Goal: Transaction & Acquisition: Purchase product/service

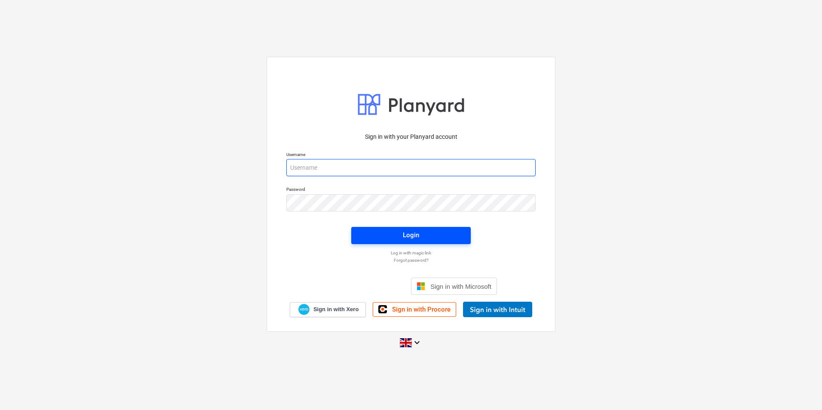
type input "[EMAIL_ADDRESS][DOMAIN_NAME]"
click at [425, 237] on span "Login" at bounding box center [411, 235] width 99 height 11
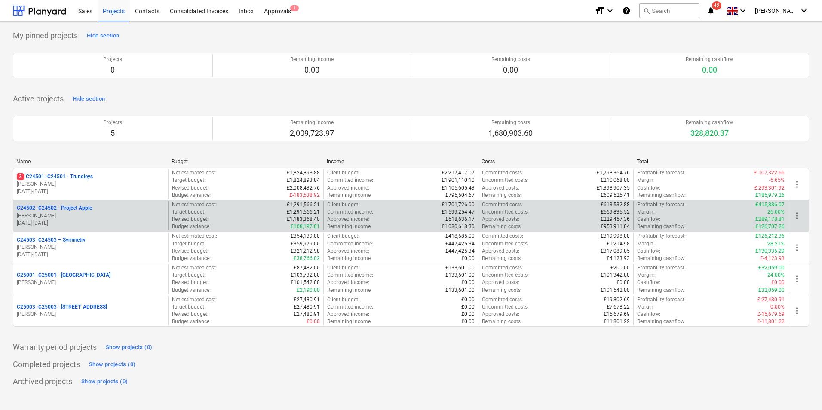
click at [66, 215] on p "[PERSON_NAME]" at bounding box center [91, 215] width 148 height 7
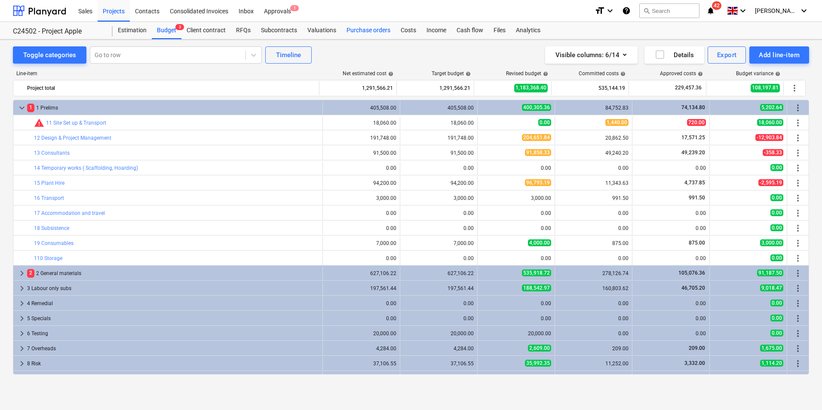
click at [355, 31] on div "Purchase orders" at bounding box center [369, 30] width 54 height 17
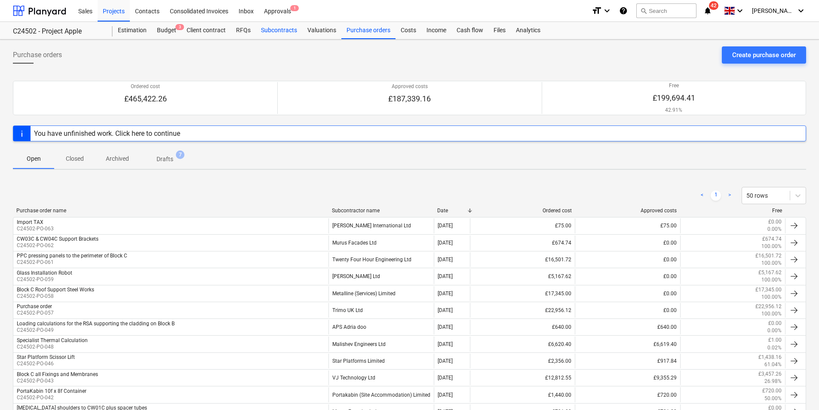
click at [280, 28] on div "Subcontracts" at bounding box center [279, 30] width 46 height 17
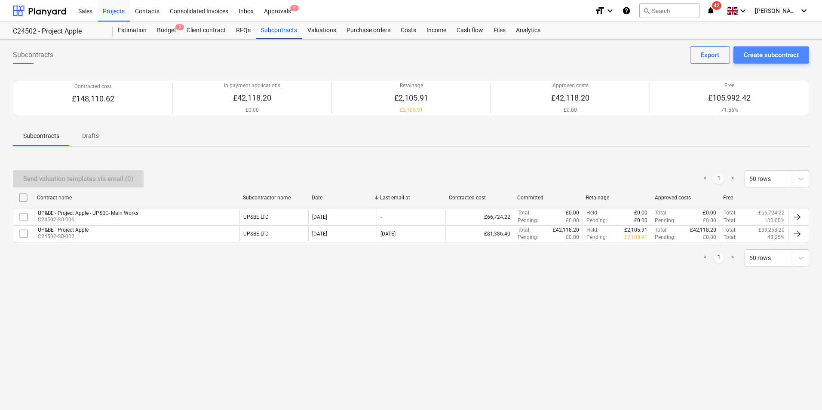
click at [768, 56] on div "Create subcontract" at bounding box center [771, 54] width 55 height 11
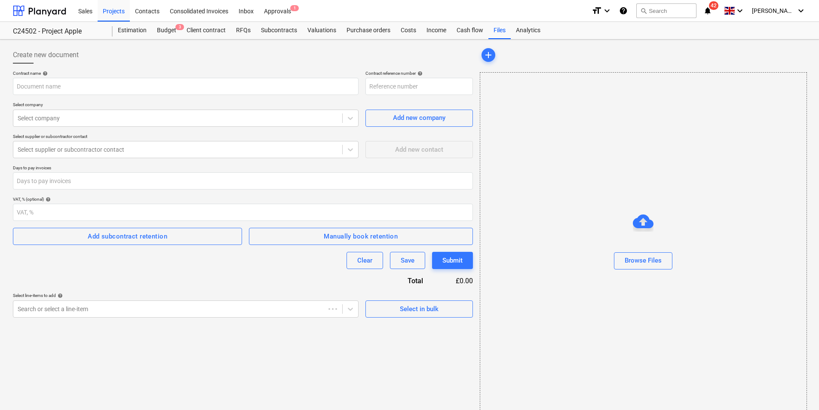
type input "C24502-SO-007"
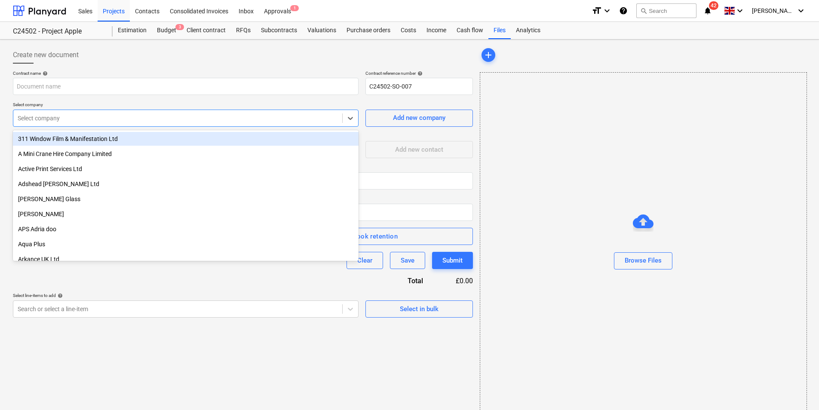
click at [84, 118] on div at bounding box center [178, 118] width 320 height 9
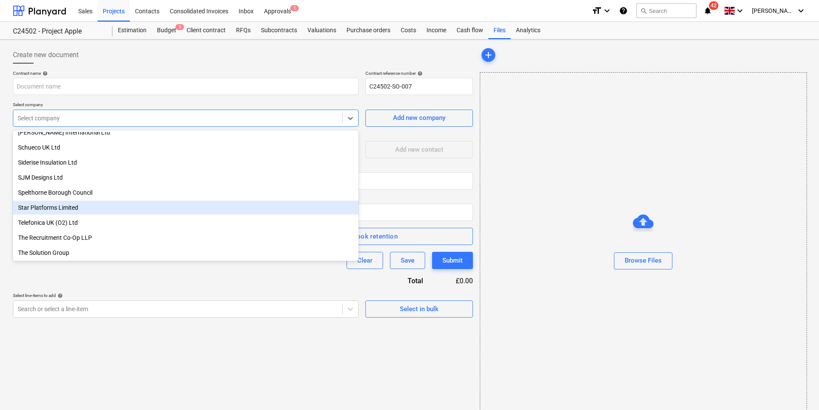
scroll to position [1349, 0]
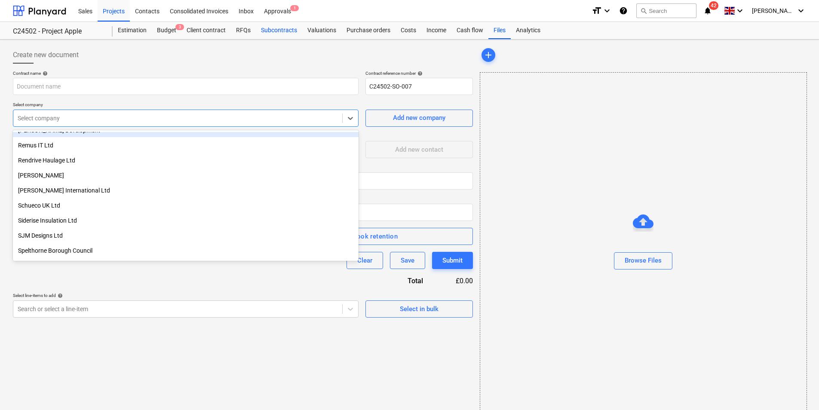
click at [282, 30] on div "Subcontracts" at bounding box center [279, 30] width 46 height 17
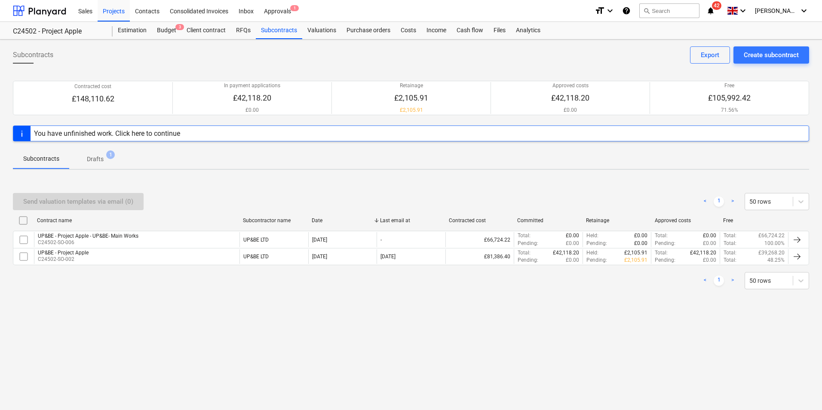
click at [163, 133] on div "You have unfinished work. Click here to continue" at bounding box center [107, 133] width 146 height 8
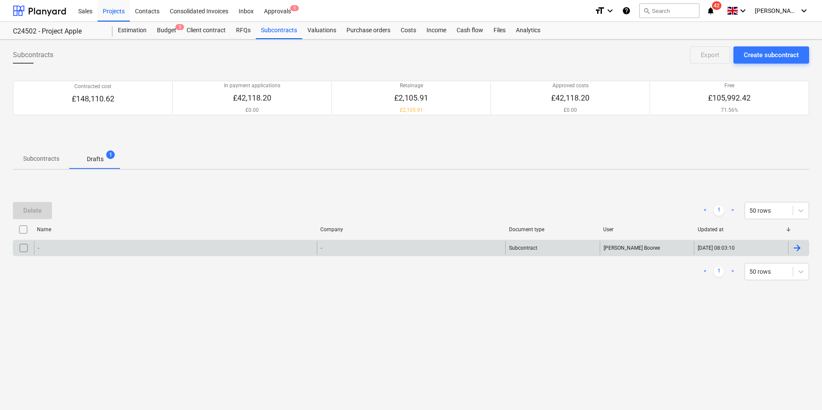
click at [204, 250] on div "-" at bounding box center [175, 248] width 283 height 14
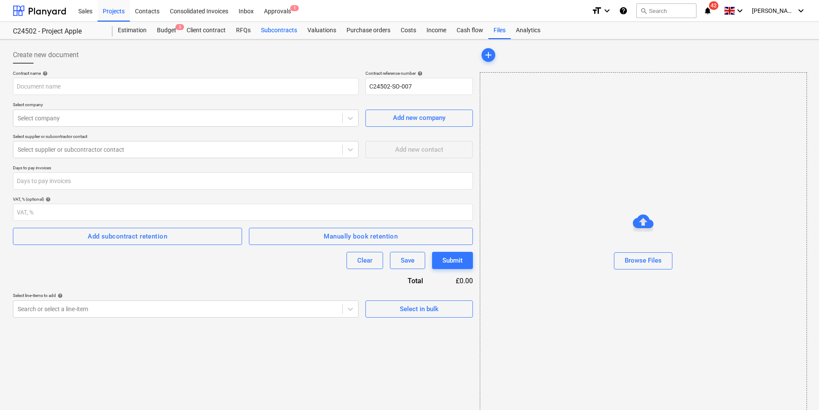
click at [268, 30] on div "Subcontracts" at bounding box center [279, 30] width 46 height 17
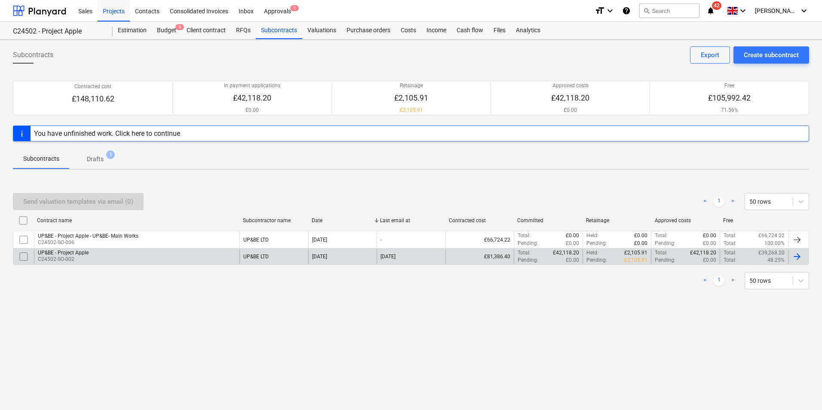
click at [798, 256] on div at bounding box center [797, 257] width 10 height 10
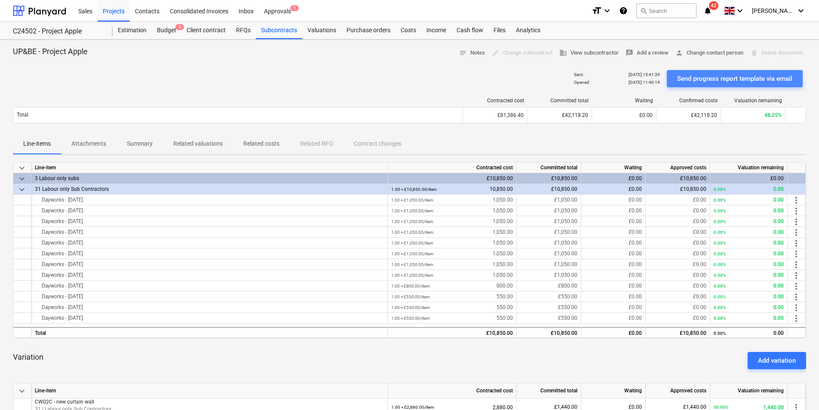
click at [739, 79] on div "Send progress report template via email" at bounding box center [734, 78] width 115 height 11
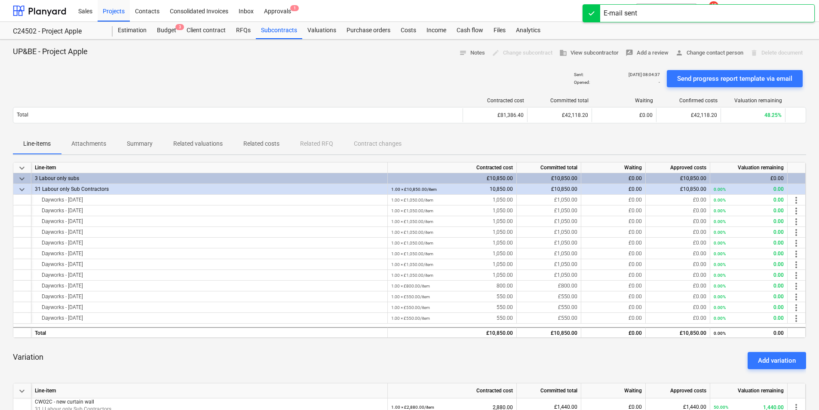
click at [591, 14] on div at bounding box center [591, 13] width 17 height 17
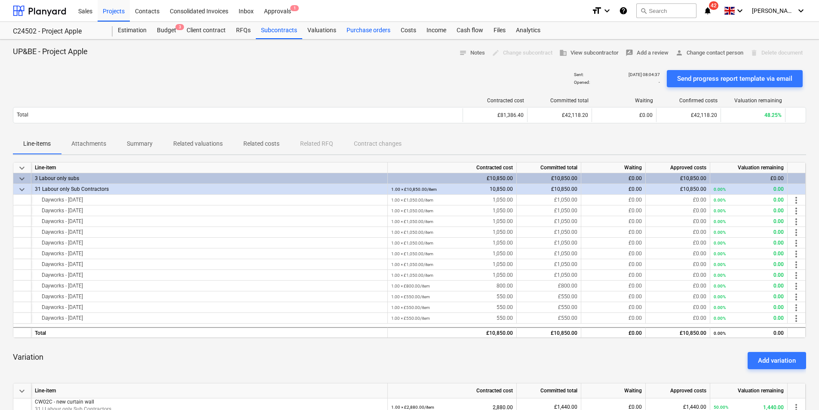
click at [363, 31] on div "Purchase orders" at bounding box center [369, 30] width 54 height 17
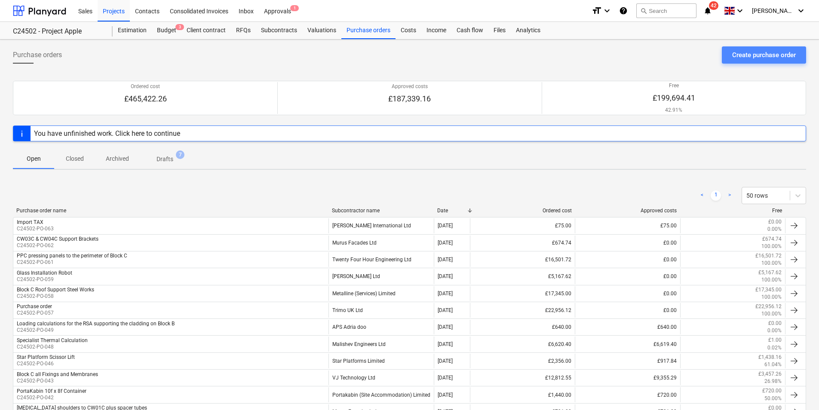
click at [754, 56] on div "Create purchase order" at bounding box center [765, 54] width 64 height 11
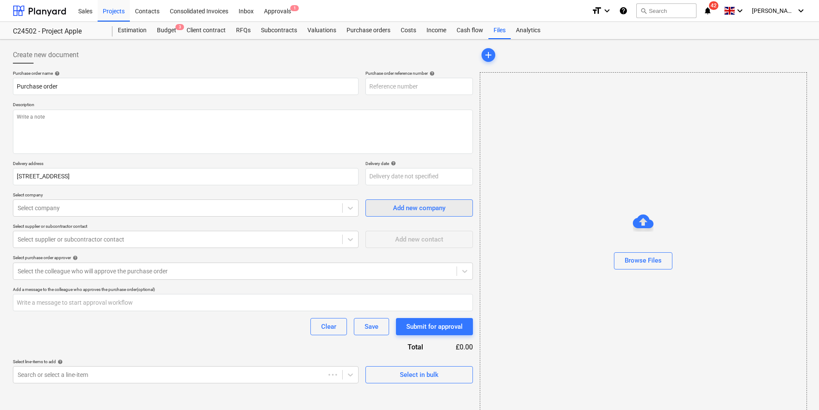
type textarea "x"
type input "C24502-PO-064"
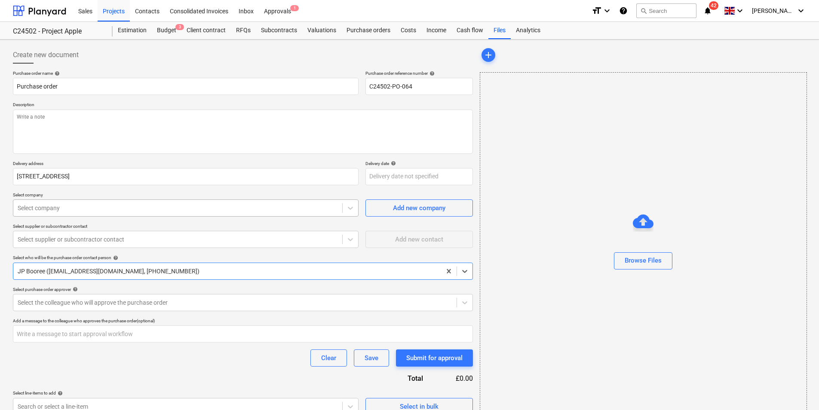
click at [70, 208] on div at bounding box center [178, 208] width 320 height 9
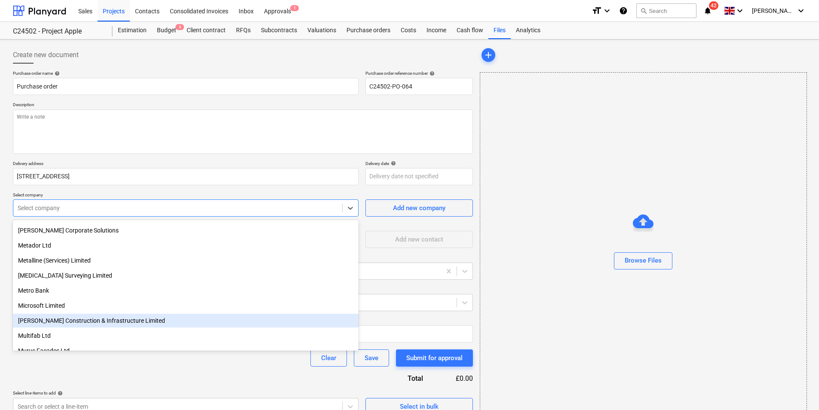
scroll to position [946, 0]
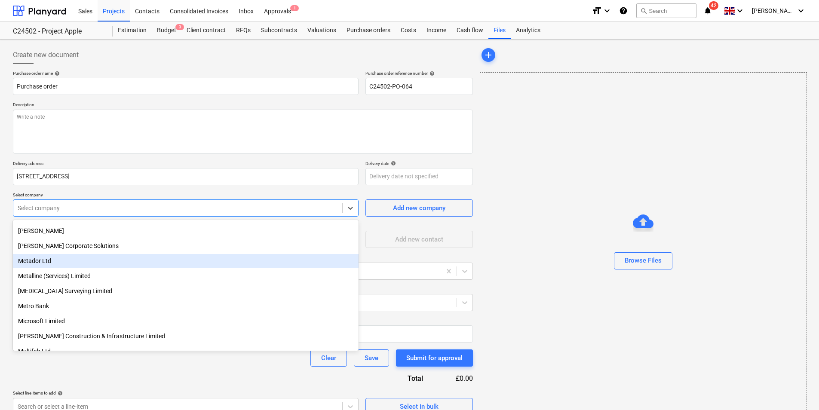
click at [31, 261] on div "Metador Ltd" at bounding box center [186, 261] width 346 height 14
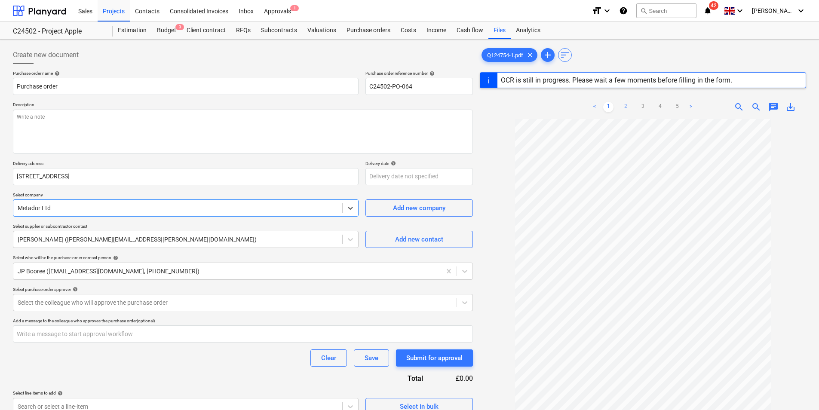
click at [625, 108] on link "2" at bounding box center [626, 107] width 10 height 10
click at [643, 108] on link "3" at bounding box center [643, 107] width 10 height 10
click at [660, 105] on link "4" at bounding box center [660, 107] width 10 height 10
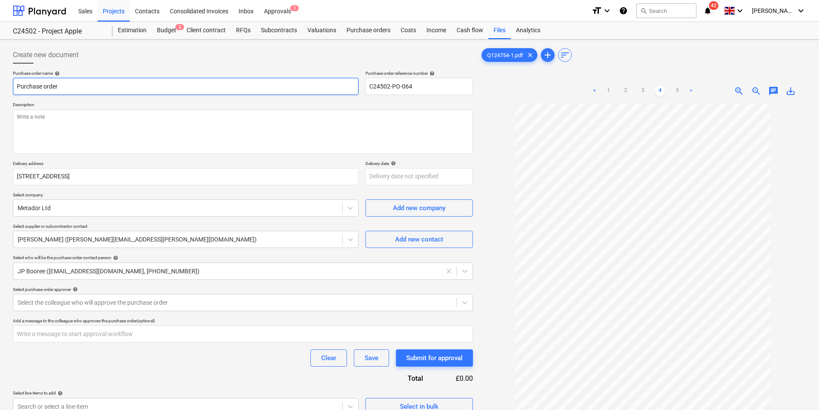
click at [63, 87] on input "Purchase order" at bounding box center [186, 86] width 346 height 17
click at [60, 85] on input "Purchase order" at bounding box center [186, 86] width 346 height 17
type textarea "x"
type input "Purchase ord"
type textarea "x"
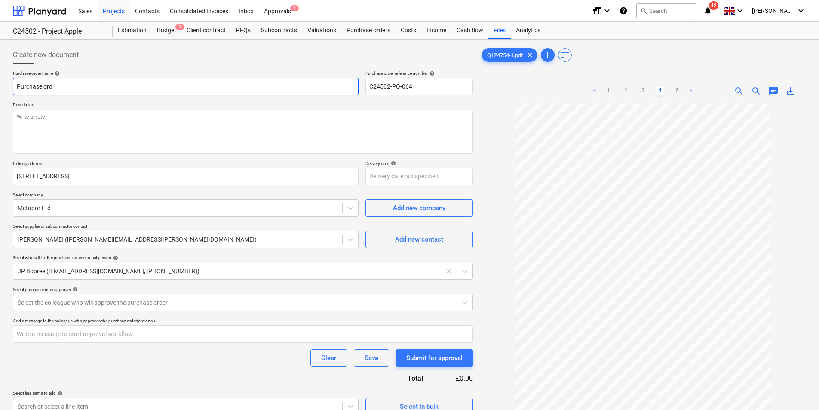
type input "Purchase or"
type textarea "x"
type input "Purchase o"
type textarea "x"
type input "Purchase"
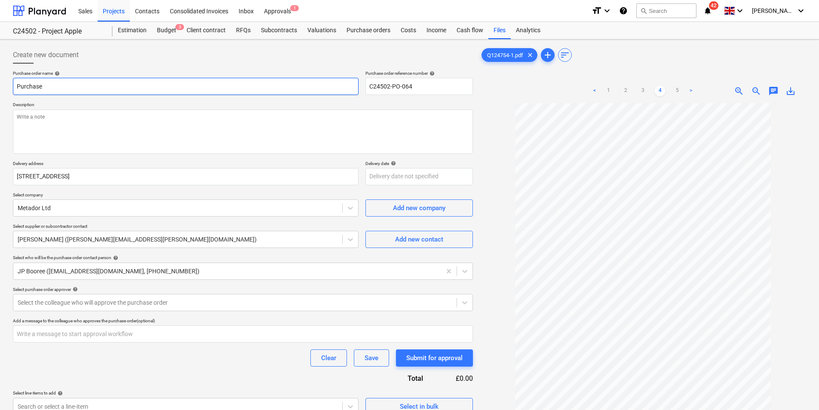
type textarea "x"
type input "Purchase"
type textarea "x"
type input "Purchas"
type textarea "x"
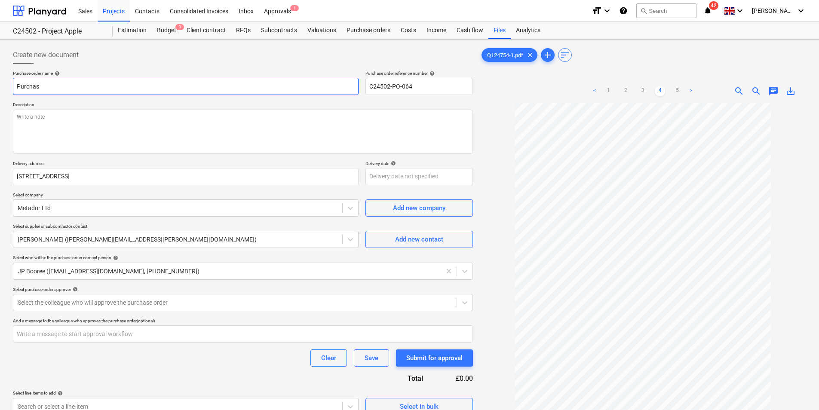
type input "Purcha"
type textarea "x"
type input "Purch"
type textarea "x"
type input "Purc"
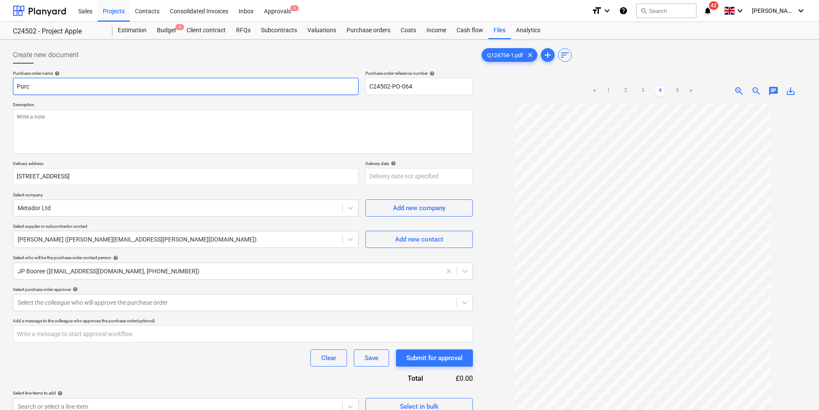
type textarea "x"
type input "Pur"
type textarea "x"
type input "Pu"
type textarea "x"
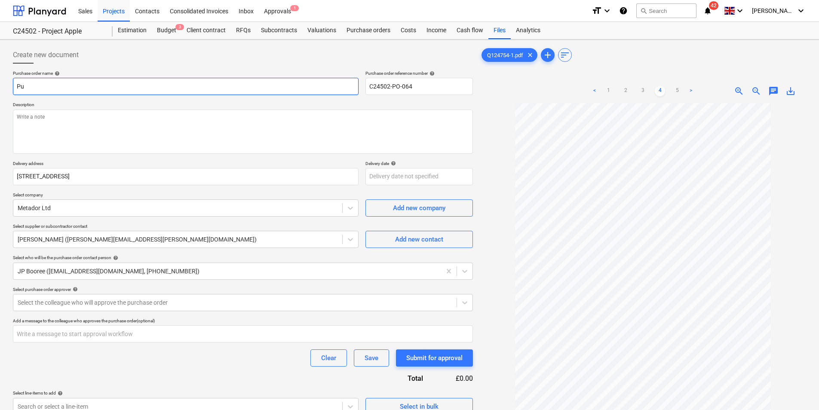
type input "P"
type textarea "x"
type input "E"
type textarea "x"
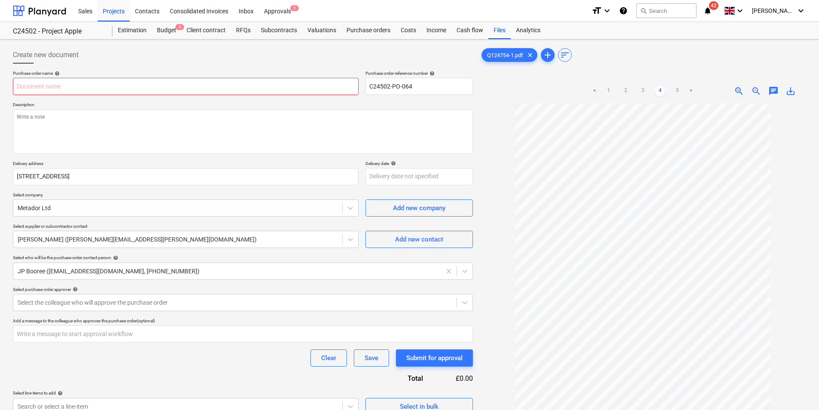
type textarea "x"
type input "D"
type textarea "x"
type input "Do"
type textarea "x"
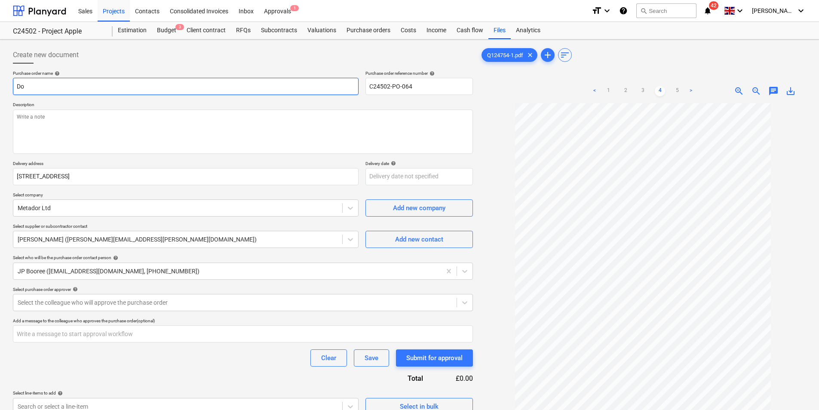
type input "Doo"
type textarea "x"
type input "Door"
type textarea "x"
type input "Doors"
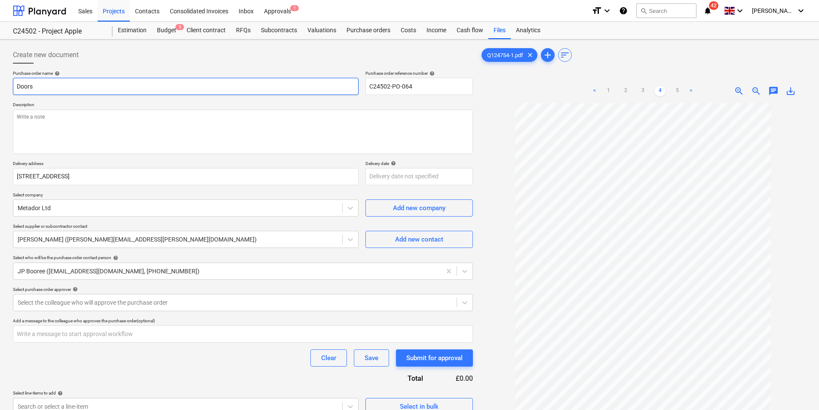
type textarea "x"
type input "Doors"
type textarea "x"
type input "Doors e"
type textarea "x"
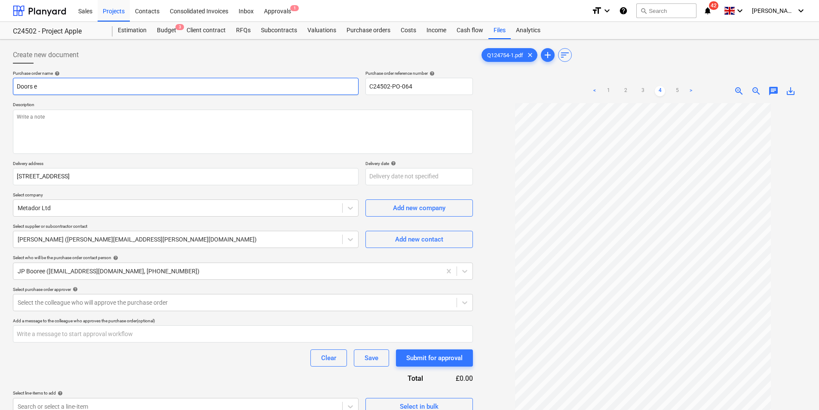
type input "Doors ed"
type textarea "x"
type input "Doors ed."
type textarea "x"
type input "Doors ed.C"
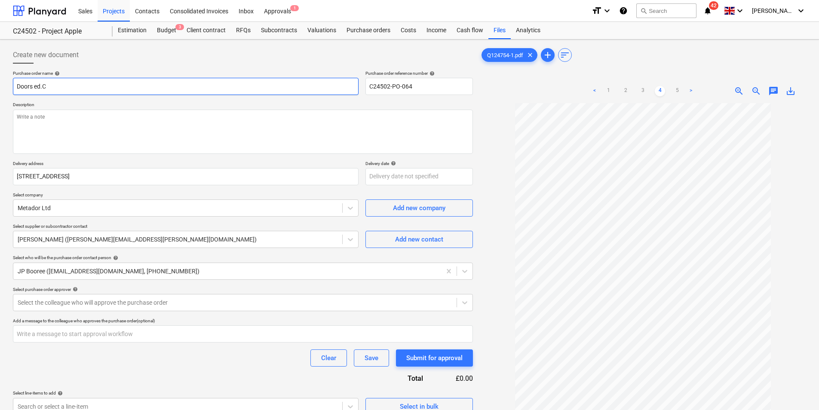
type textarea "x"
type input "Doors ed.C1"
type textarea "x"
type input "Doors ed.C11"
type textarea "x"
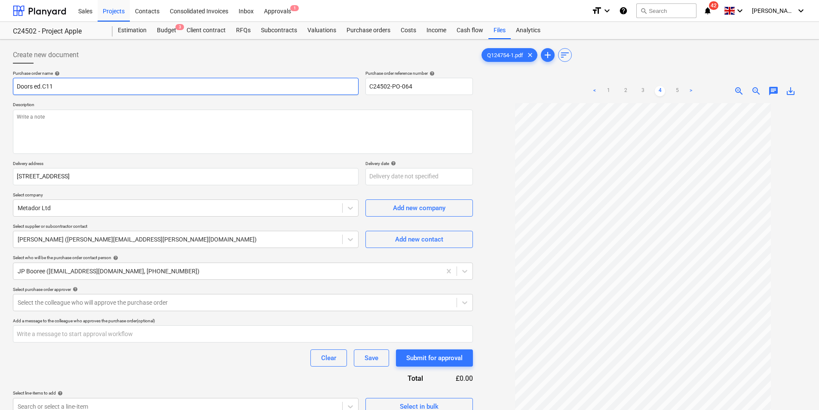
type input "Doors ed.C1"
type textarea "x"
type input "Doors ed.C"
type textarea "x"
type input "Doors ed."
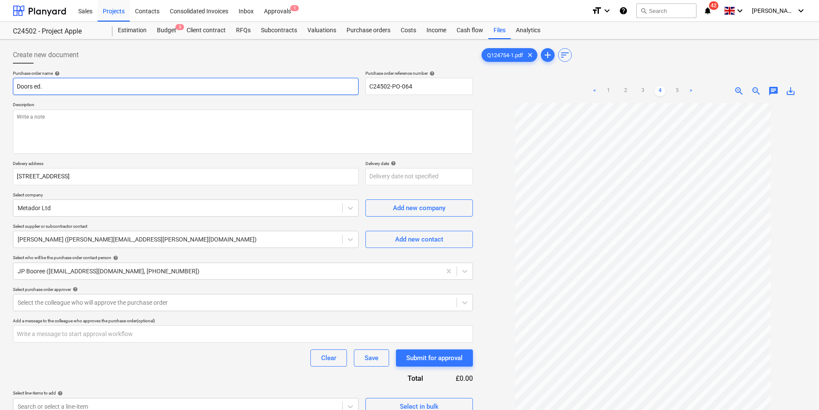
type textarea "x"
type input "Doors ed"
type textarea "x"
type input "Doors e"
type textarea "x"
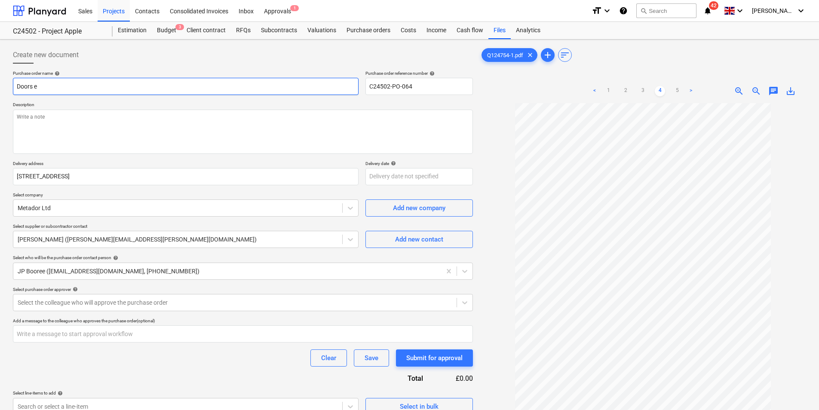
type input "Doors"
type textarea "x"
type input "Doors e"
type textarea "x"
type input "Doors ed"
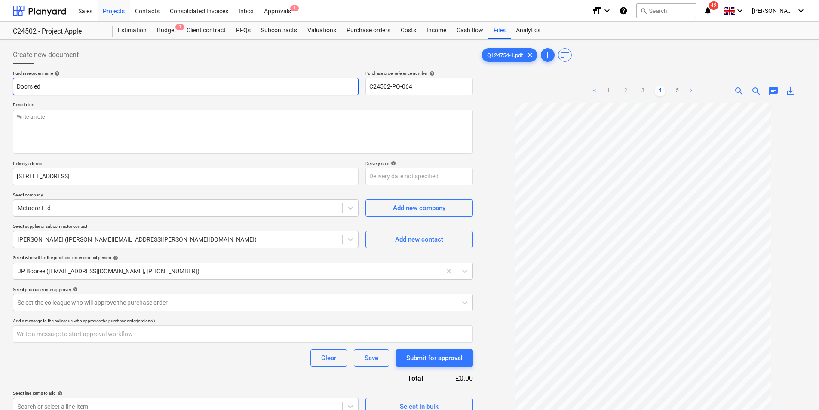
type textarea "x"
type input "Doors ed."
type textarea "x"
type input "Doors ed.c"
type textarea "x"
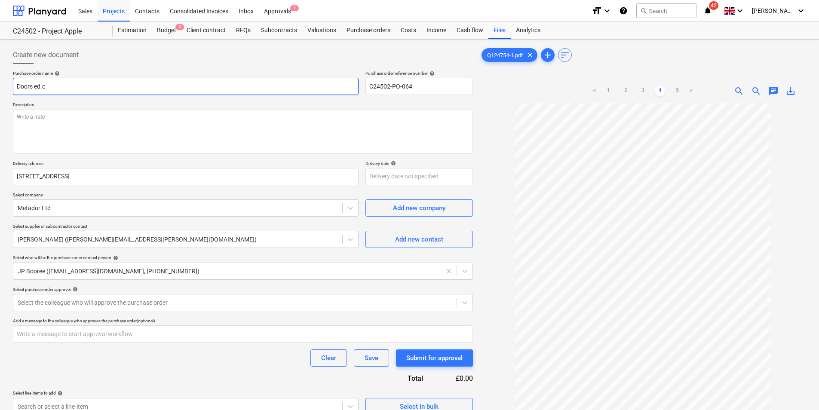
type input "Doors ed.c1"
type textarea "x"
type input "Doors ed.c11"
type textarea "x"
type input "Doors ed.c11,"
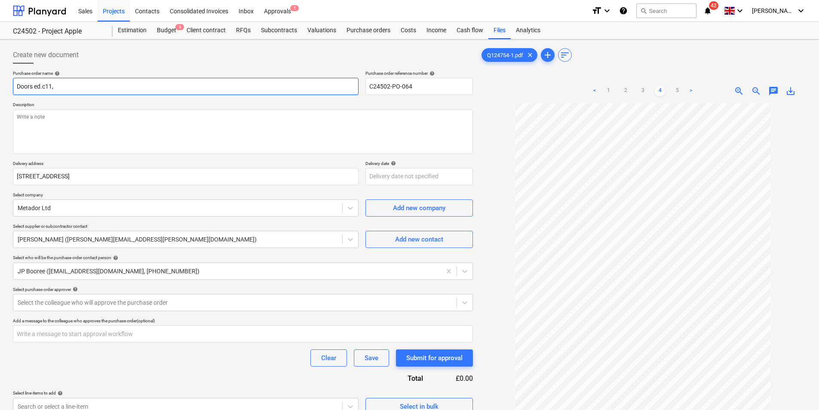
type textarea "x"
type input "Doors ed.c11,"
type textarea "x"
type input "Doors ed.c11, e"
type textarea "x"
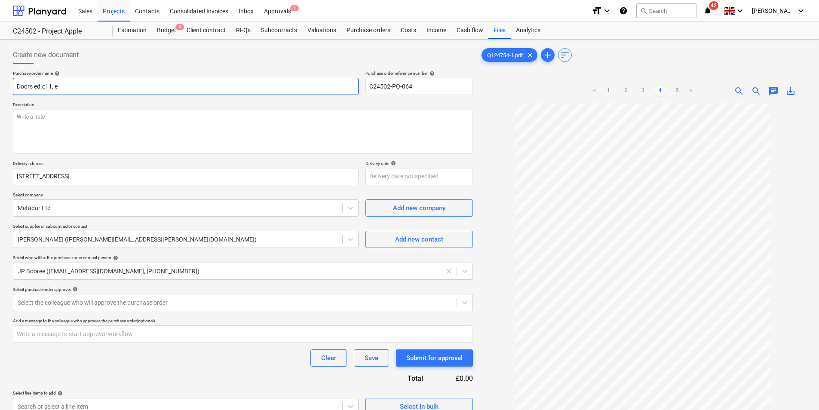
type input "Doors ed.c11, ed"
type textarea "x"
type input "Doors ed.c11, ed."
type textarea "x"
type input "Doors ed.c11, ed.b"
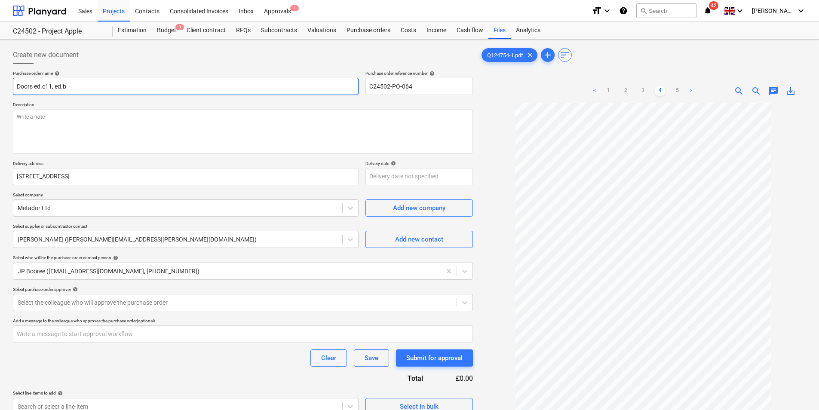
type textarea "x"
type input "Doors ed.c11, ed.b1"
type textarea "x"
type input "Doors ed.c11, ed.b11"
type textarea "x"
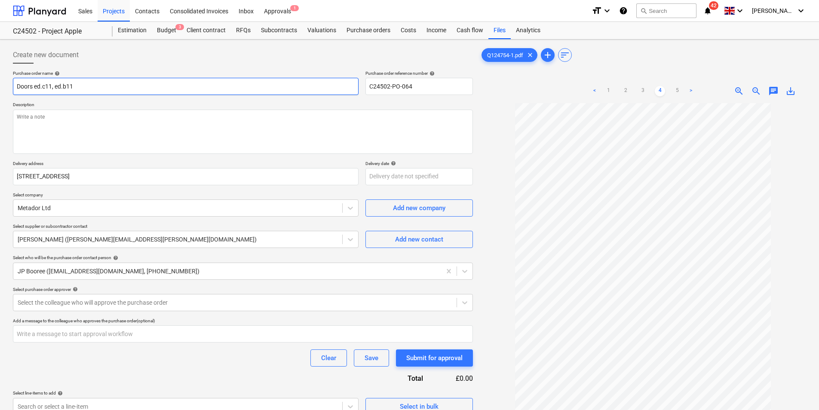
type input "Doors ed.c11, ed.b1"
type textarea "x"
type input "Doors ed.c11, ed.b"
type textarea "x"
type input "Doors ed.c11, ed."
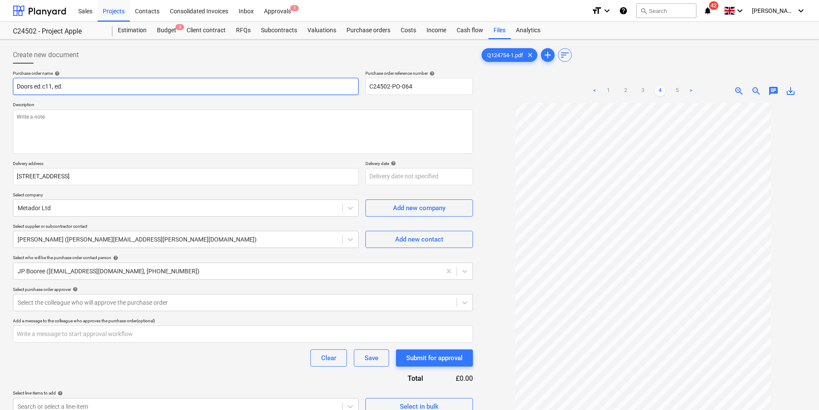
type textarea "x"
type input "Doors ed.c11, ed"
type textarea "x"
type input "Doors ed.c11, e"
type textarea "x"
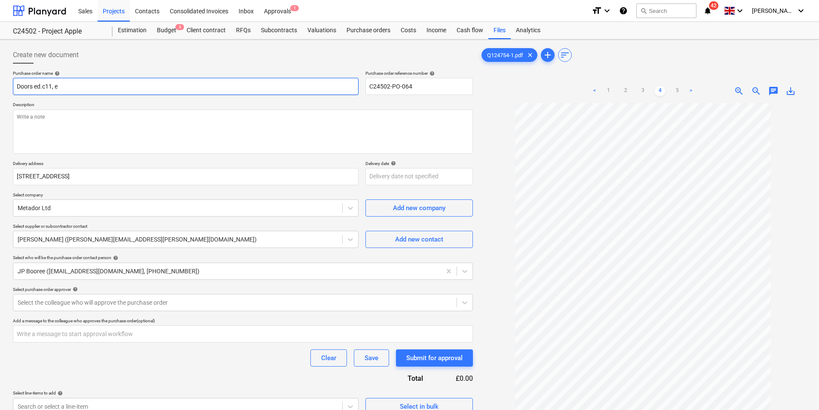
type input "Doors ed.c11,"
type textarea "x"
type input "Doors ed.c11, E"
type textarea "x"
type input "Doors ed.c11, ED"
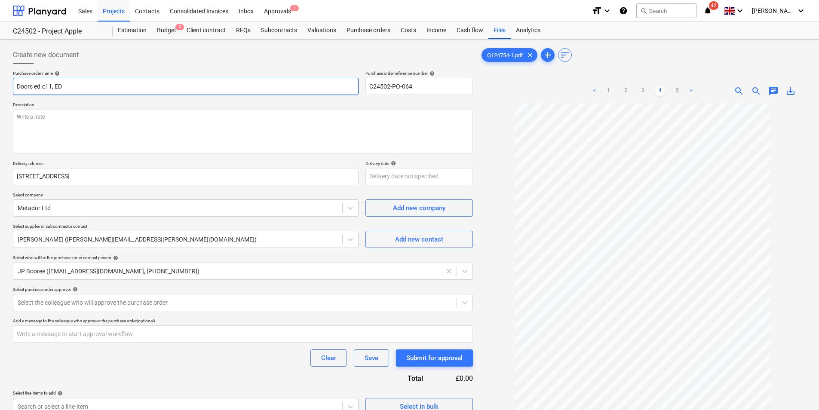
type textarea "x"
type input "Doors ed.c11, ED."
type textarea "x"
type input "Doors ed.c11, ED.B"
type textarea "x"
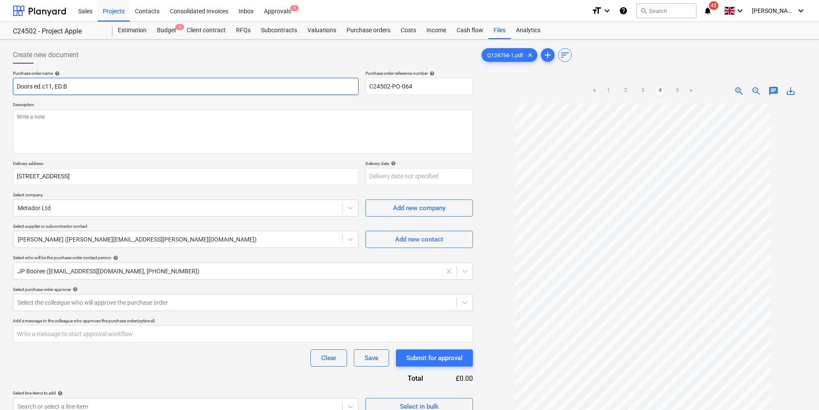
type input "Doors ed.c11, ED.B1"
type textarea "x"
type input "Doors ed.c11, ED.B11"
type textarea "x"
type input "Doors ed.c11, ED.B11,"
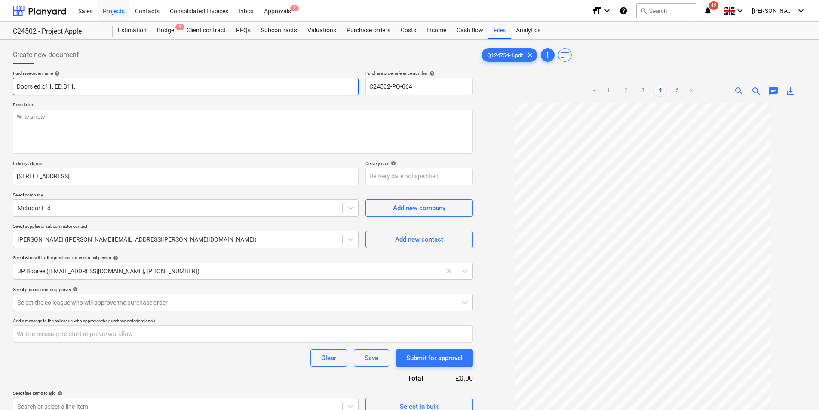
type textarea "x"
type input "Doors ed.c11, ED.B11,"
type textarea "x"
type input "Doors ed.c11, ED.B11, E"
type textarea "x"
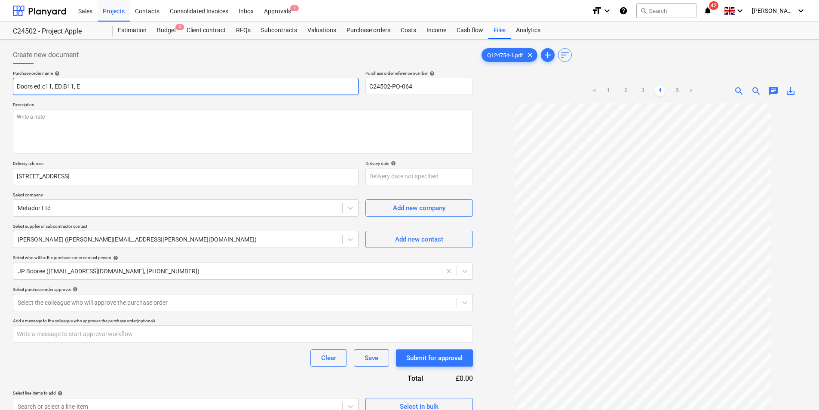
type input "Doors ed.c11, ED.B11, ED"
type textarea "x"
type input "Doors ed.c11, ED.B11, ED."
type textarea "x"
type input "Doors ed.c11, ED.B11, ED.B"
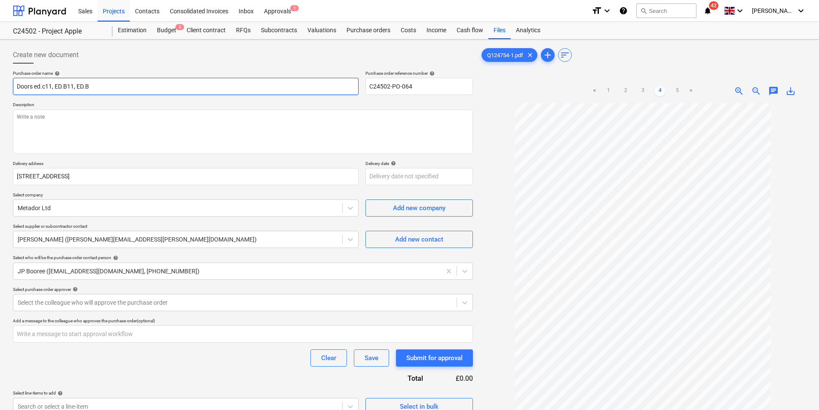
type textarea "x"
type input "Doors ed.c11, ED.B11, ED.B1"
type textarea "x"
type input "Doors ed.c11, ED.B11, ED.B11"
click at [72, 87] on input "Doors ed.c11, ED.B11, ED.B11" at bounding box center [186, 86] width 346 height 17
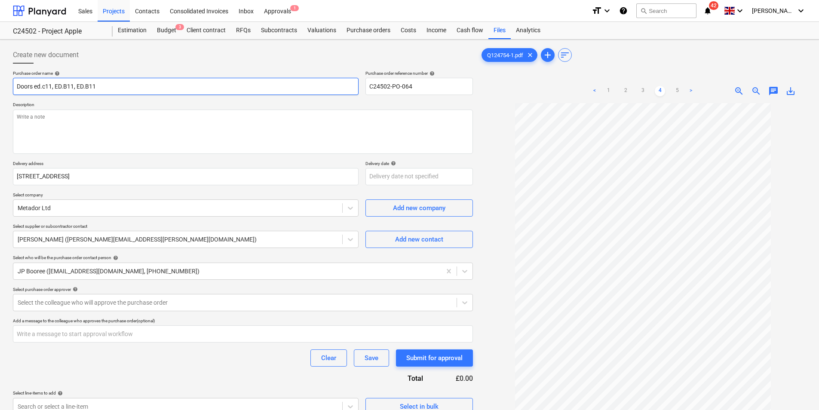
click at [74, 86] on input "Doors ed.c11, ED.B11, ED.B11" at bounding box center [186, 86] width 346 height 17
type textarea "x"
type input "Doors ed.c11, ED.B1, ED.B11"
type textarea "x"
type input "Doors ed.c11, ED.B10, ED.B11"
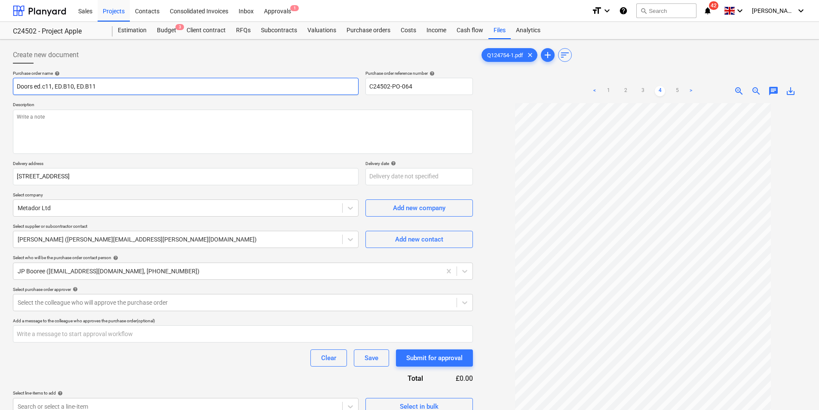
click at [45, 86] on input "Doors ed.c11, ED.B10, ED.B11" at bounding box center [186, 86] width 346 height 17
type textarea "x"
type input "Doors ed.11, ED.B10, ED.B11"
type textarea "x"
type input "Doors ed.c11, ED.B10, ED.B11"
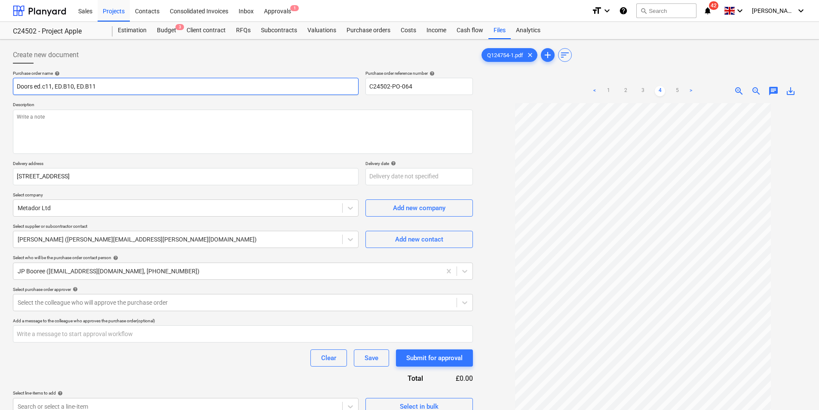
type textarea "x"
type input "Doors ed.11, ED.B10, ED.B11"
type textarea "x"
type input "Doors ed.c11, ED.B10, ED.B11"
type textarea "x"
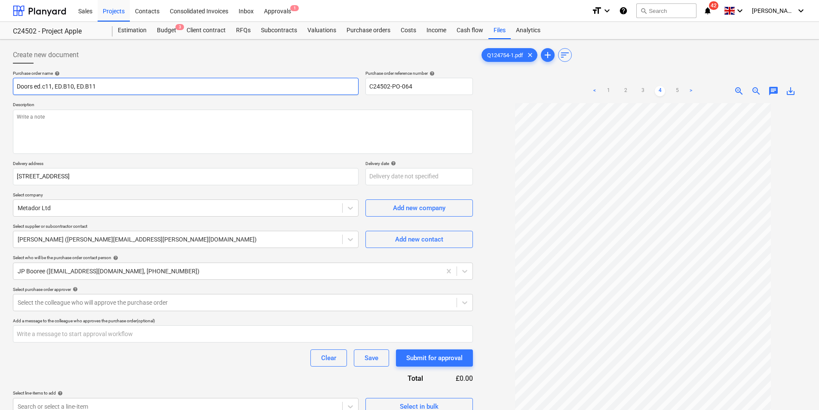
type input "Doors ed.11, ED.B10, ED.B11"
type textarea "x"
type input "Doors e.C11, ED.B10, ED.B11"
type textarea "x"
type input "Doors .C11, ED.B10, ED.B11"
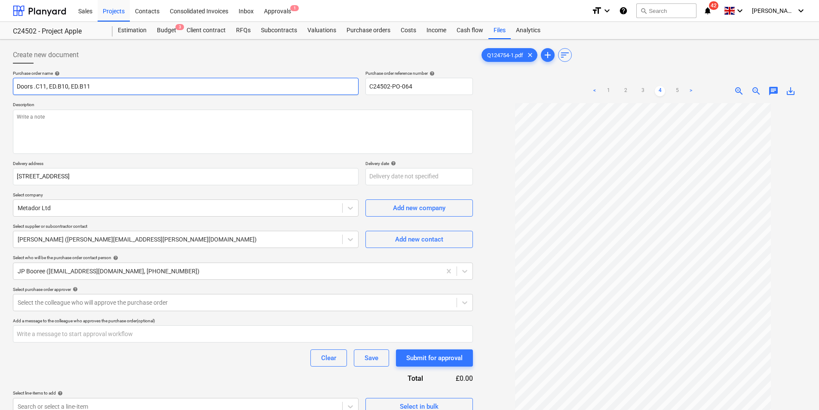
type textarea "x"
type input "Doors E.C11, ED.B10, ED.B11"
type textarea "x"
type input "Doors ED.C11, ED.B10, ED.B11"
click at [77, 126] on textarea at bounding box center [243, 132] width 460 height 44
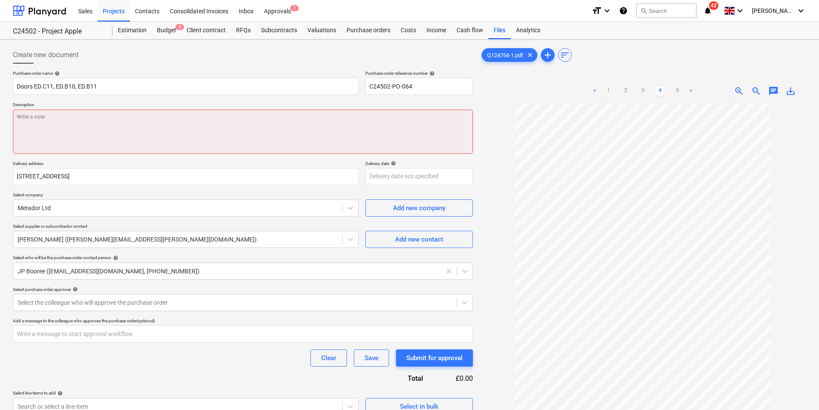
click at [29, 118] on textarea at bounding box center [243, 132] width 460 height 44
paste textarea "1. ED.C11 (Bldg. C Roof stair enclosure): 1no single door 2. ED.B10 (Bldg. B): …"
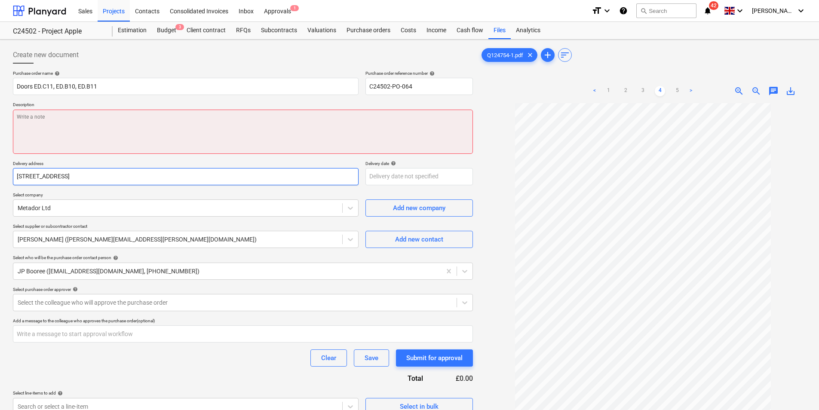
type textarea "x"
type textarea "1. ED.C11 (Bldg. C Roof stair enclosure): 1no single door 2. ED.B10 (Bldg. B): …"
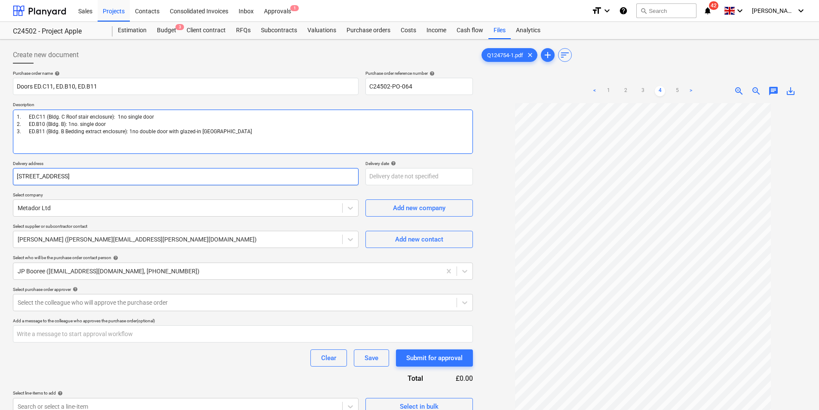
type textarea "x"
type textarea "1. ED.C11 (Bldg. C Roof stair enclosure): 1no single door 2. ED.B10 (Bldg. B): …"
type textarea "x"
type textarea "1. ED.C11 (Bldg. C Roof stair enclosure): 1no single door 2. ED.B10 (Bldg. B): …"
type textarea "x"
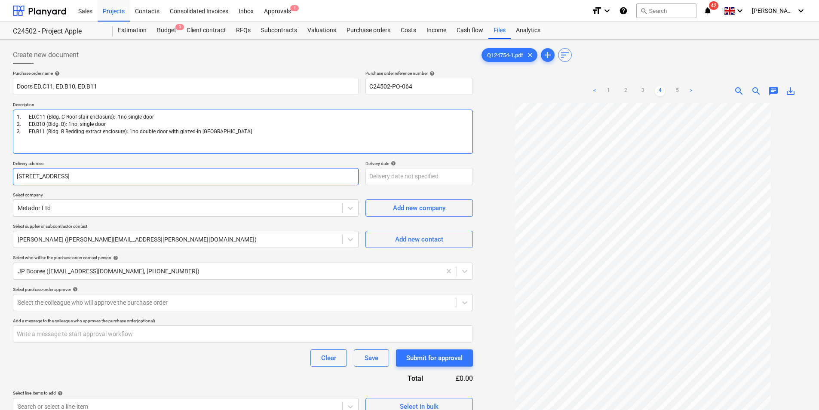
type textarea "1. ED.C11 (Bldg. C Roof stair enclosure): 1no single door 2. ED.B10 (Bldg. B): …"
type textarea "x"
type textarea "1. ED.C11 (Bldg. C Roof stair enclosure): 1no single door 2. ED.B10 (Bldg. B): …"
type textarea "x"
type textarea "1. ED.C11 (Bldg. C Roof stair enclosure): 1no single door 2. ED.B10 (Bldg. B): …"
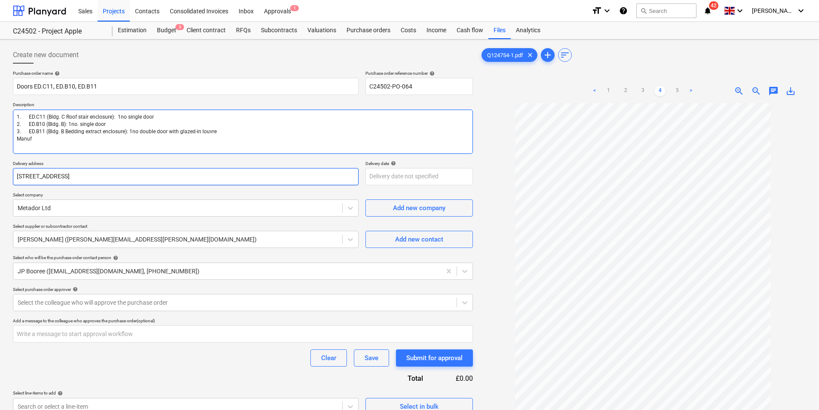
type textarea "x"
type textarea "1. ED.C11 (Bldg. C Roof stair enclosure): 1no single door 2. ED.B10 (Bldg. B): …"
type textarea "x"
type textarea "1. ED.C11 (Bldg. C Roof stair enclosure): 1no single door 2. ED.B10 (Bldg. B): …"
type textarea "x"
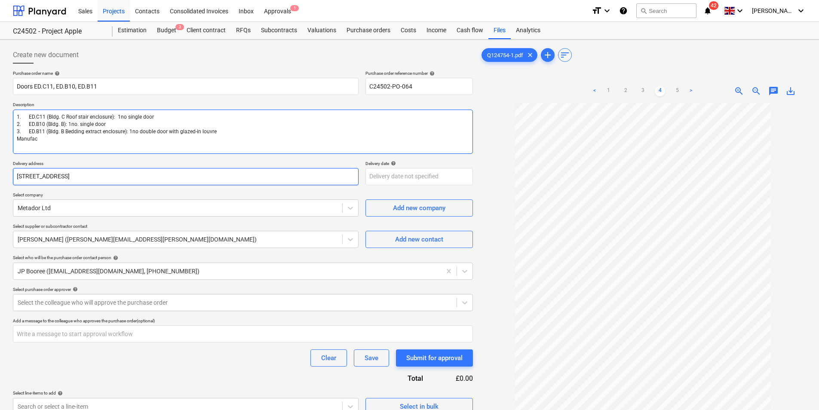
type textarea "1. ED.C11 (Bldg. C Roof stair enclosure): 1no single door 2. ED.B10 (Bldg. B): …"
type textarea "x"
type textarea "1. ED.C11 (Bldg. C Roof stair enclosure): 1no single door 2. ED.B10 (Bldg. B): …"
type textarea "x"
type textarea "1. ED.C11 (Bldg. C Roof stair enclosure): 1no single door 2. ED.B10 (Bldg. B): …"
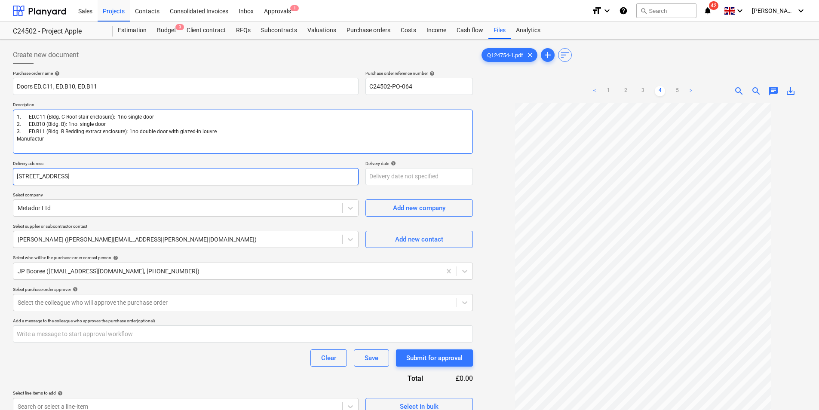
type textarea "x"
type textarea "1. ED.C11 (Bldg. C Roof stair enclosure): 1no single door 2. ED.B10 (Bldg. B): …"
type textarea "x"
type textarea "1. ED.C11 (Bldg. C Roof stair enclosure): 1no single door 2. ED.B10 (Bldg. B): …"
type textarea "x"
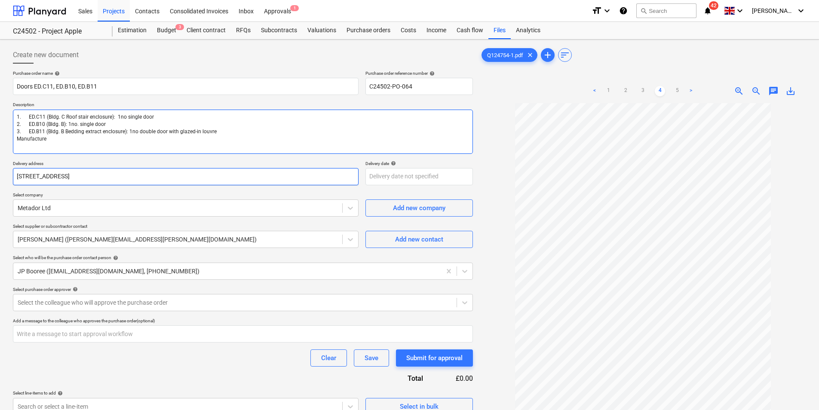
type textarea "1. ED.C11 (Bldg. C Roof stair enclosure): 1no single door 2. ED.B10 (Bldg. B): …"
type textarea "x"
type textarea "1. ED.C11 (Bldg. C Roof stair enclosure): 1no single door 2. ED.B10 (Bldg. B): …"
type textarea "x"
type textarea "1. ED.C11 (Bldg. C Roof stair enclosure): 1no single door 2. ED.B10 (Bldg. B): …"
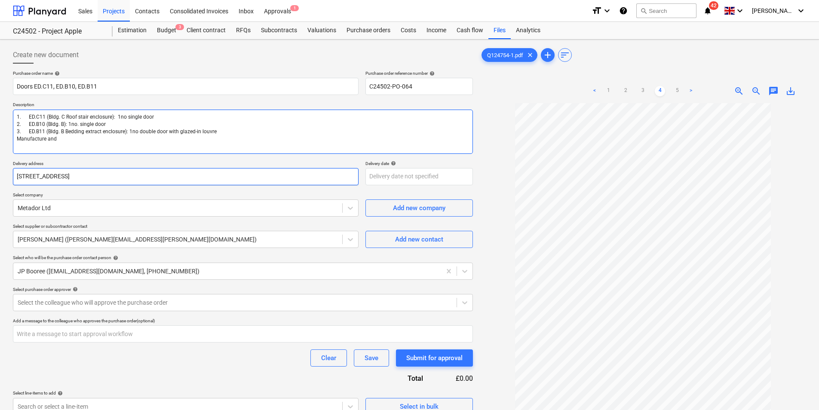
type textarea "x"
type textarea "1. ED.C11 (Bldg. C Roof stair enclosure): 1no single door 2. ED.B10 (Bldg. B): …"
type textarea "x"
type textarea "1. ED.C11 (Bldg. C Roof stair enclosure): 1no single door 2. ED.B10 (Bldg. B): …"
type textarea "x"
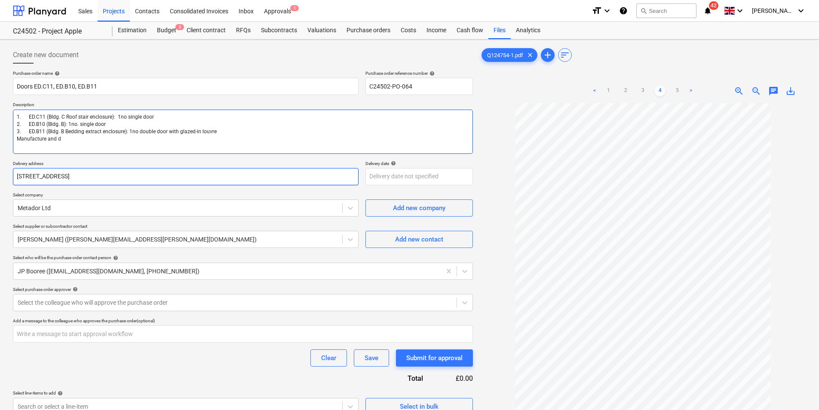
type textarea "1. ED.C11 (Bldg. C Roof stair enclosure): 1no single door 2. ED.B10 (Bldg. B): …"
type textarea "x"
type textarea "1. ED.C11 (Bldg. C Roof stair enclosure): 1no single door 2. ED.B10 (Bldg. B): …"
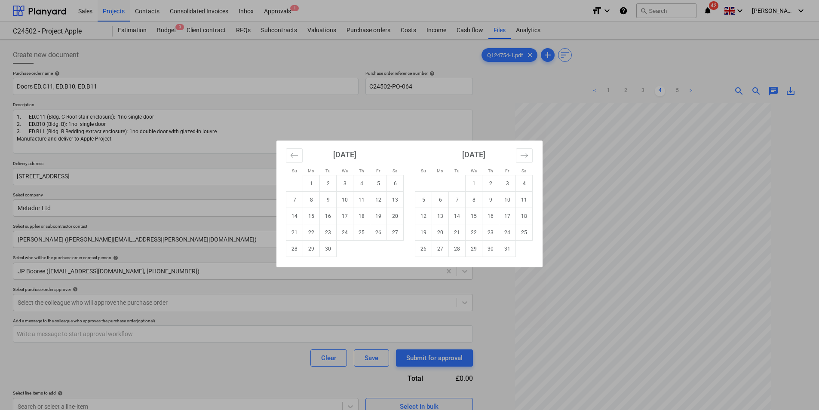
click at [405, 176] on body "Sales Projects Contacts Consolidated Invoices Inbox Approvals 1 format_size key…" at bounding box center [409, 205] width 819 height 410
click at [425, 231] on td "19" at bounding box center [424, 233] width 17 height 16
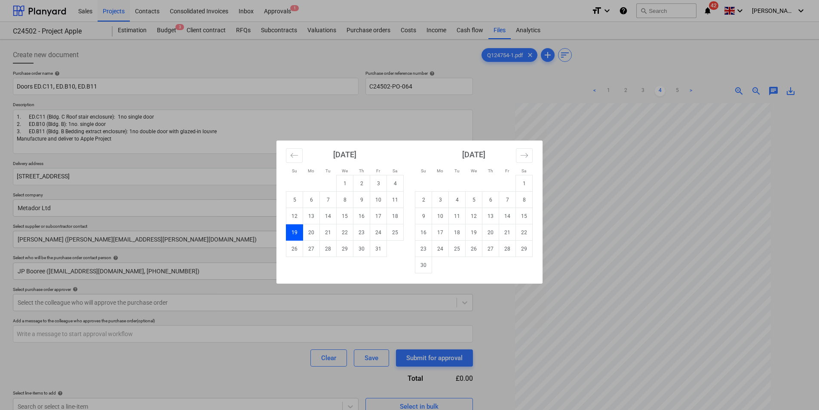
click at [425, 179] on body "Sales Projects Contacts Consolidated Invoices Inbox Approvals 1 format_size key…" at bounding box center [409, 205] width 819 height 410
click at [296, 249] on td "26" at bounding box center [294, 249] width 17 height 16
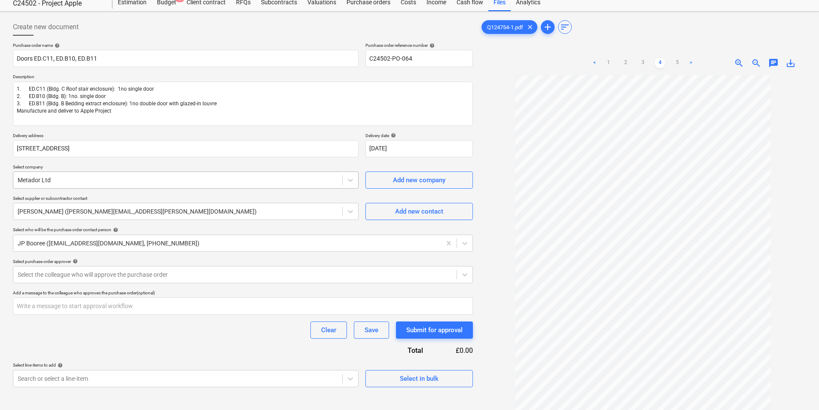
scroll to position [43, 0]
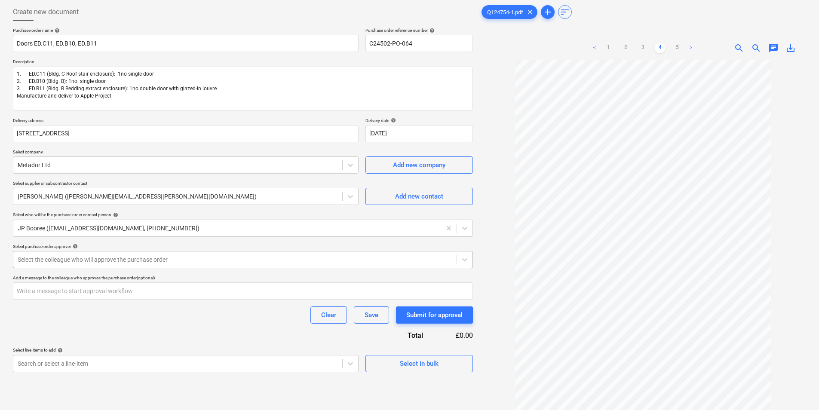
click at [125, 258] on div at bounding box center [235, 260] width 435 height 9
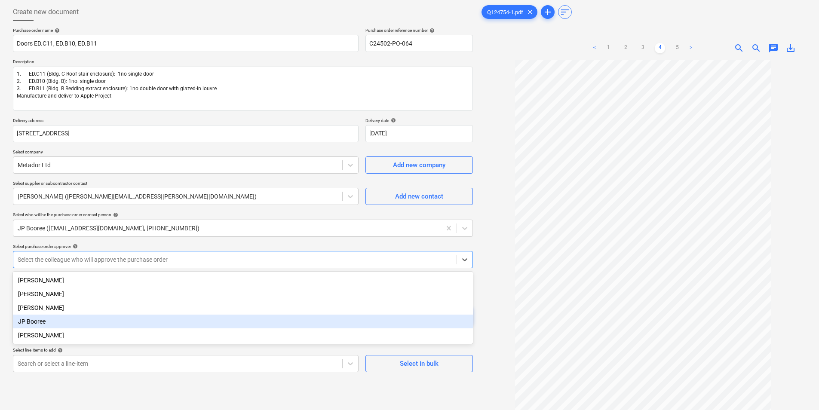
click at [34, 321] on div "JP Booree" at bounding box center [243, 322] width 460 height 14
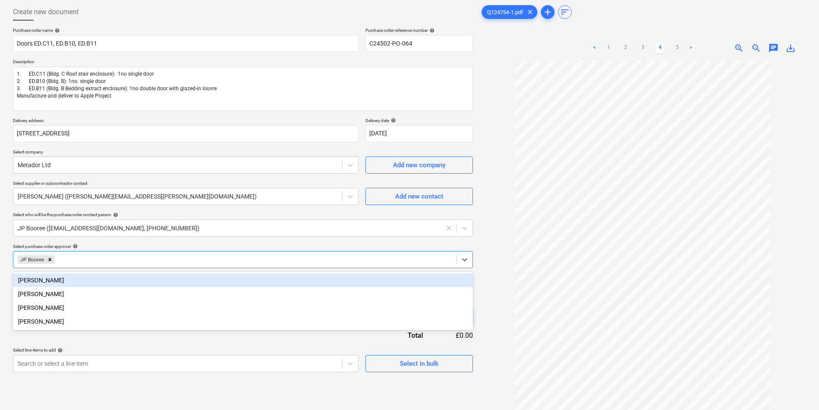
click at [159, 242] on div "Purchase order name help Doors ED.C11, ED.B10, ED.B11 Purchase order reference …" at bounding box center [243, 200] width 460 height 345
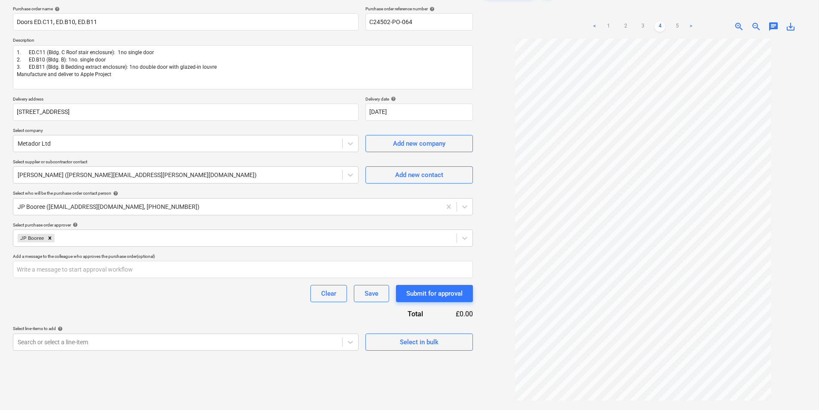
scroll to position [86, 0]
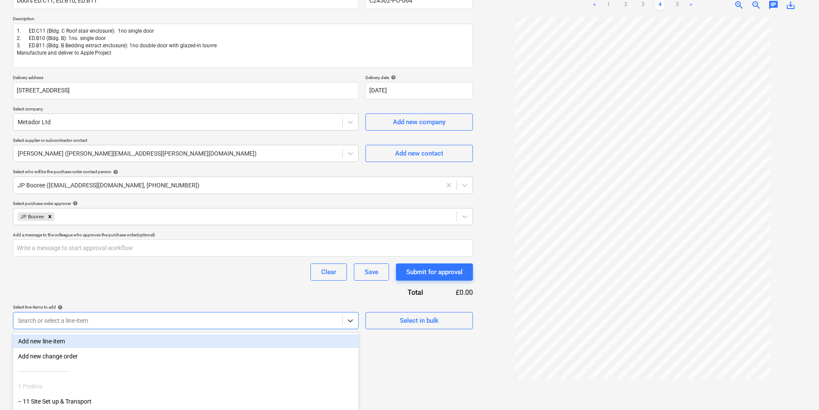
click at [100, 320] on body "Sales Projects Contacts Consolidated Invoices Inbox Approvals 1 format_size key…" at bounding box center [409, 119] width 819 height 410
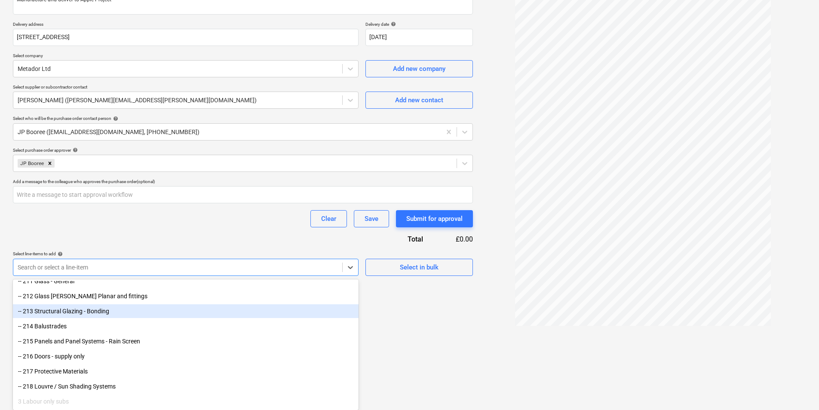
scroll to position [430, 0]
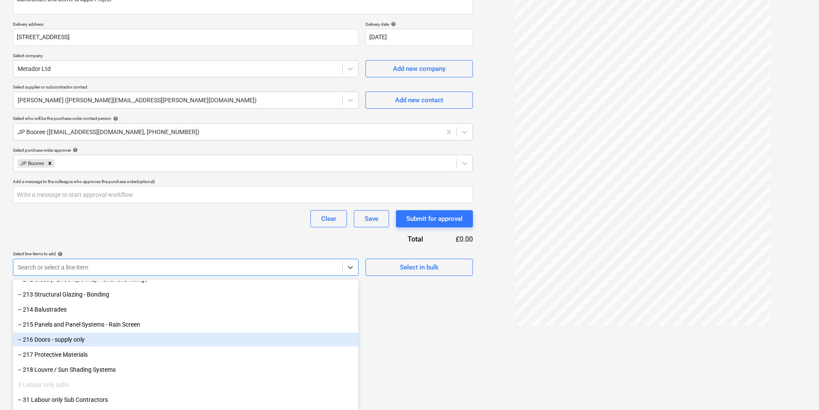
click at [68, 341] on div "-- 216 Doors - supply only" at bounding box center [186, 340] width 346 height 14
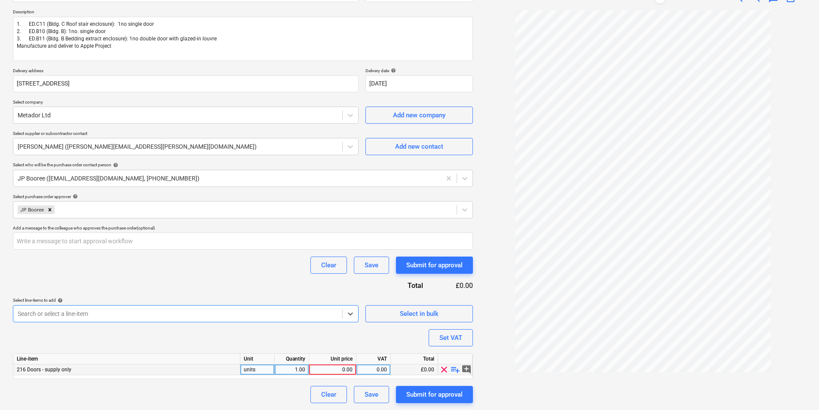
click at [344, 370] on div "0.00" at bounding box center [333, 370] width 40 height 11
click at [334, 333] on div "Purchase order name help Doors ED.C11, ED.B10, ED.B11 Purchase order reference …" at bounding box center [243, 191] width 460 height 426
click at [435, 264] on div "Submit for approval" at bounding box center [434, 265] width 56 height 11
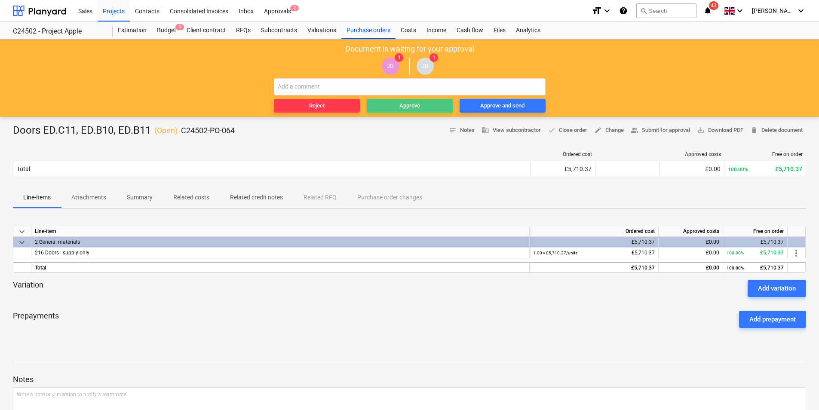
click at [415, 108] on div "Approve" at bounding box center [410, 106] width 21 height 10
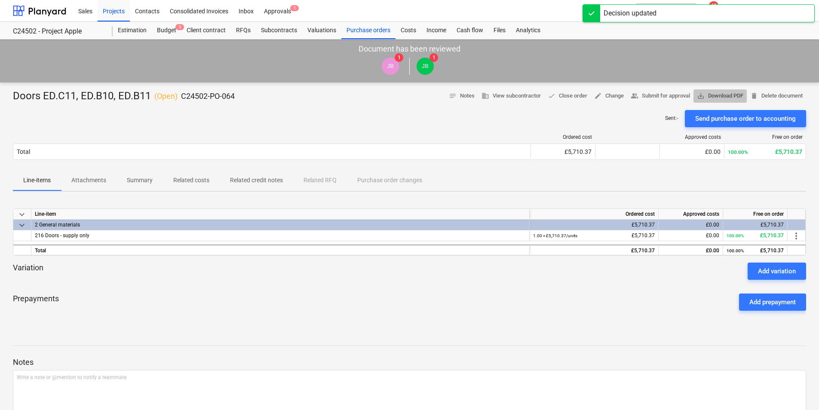
click at [723, 95] on span "save_alt Download PDF" at bounding box center [720, 96] width 46 height 10
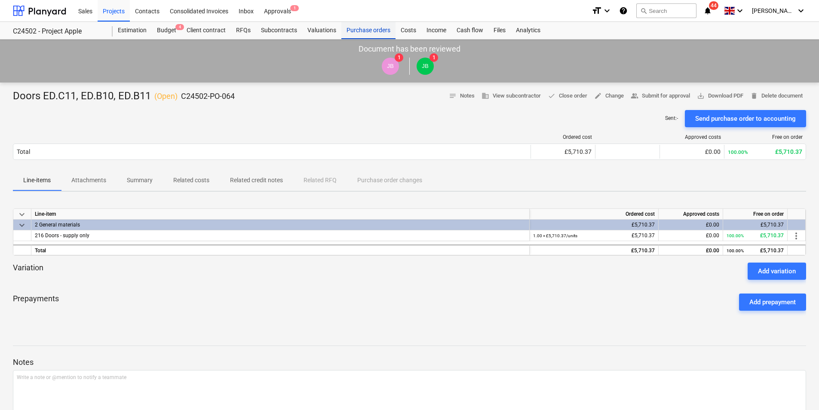
click at [358, 31] on div "Purchase orders" at bounding box center [369, 30] width 54 height 17
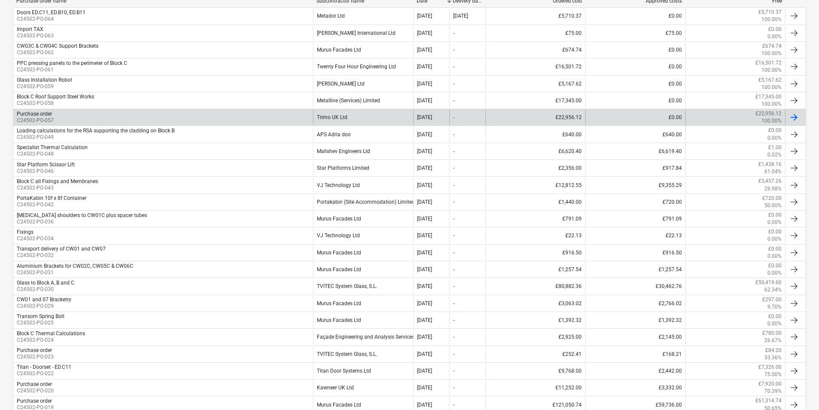
scroll to position [215, 0]
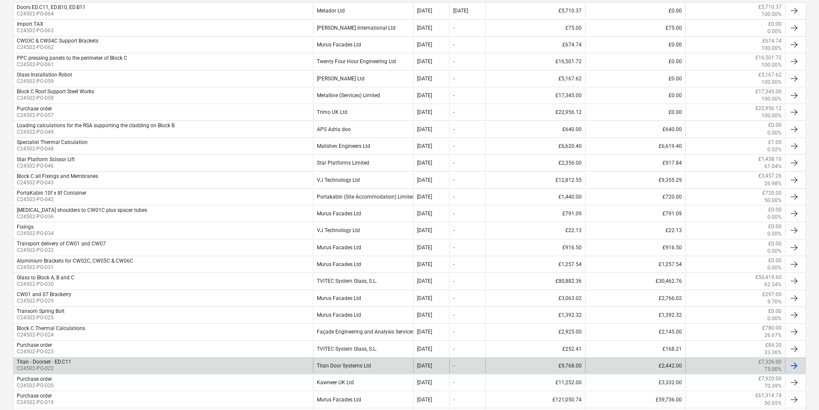
click at [355, 366] on div "Titan Door Systems Ltd" at bounding box center [363, 366] width 100 height 15
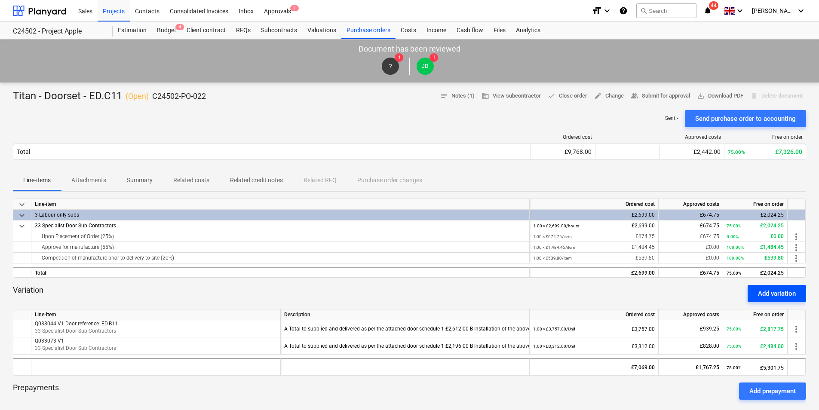
click at [765, 292] on div "Add variation" at bounding box center [777, 293] width 38 height 11
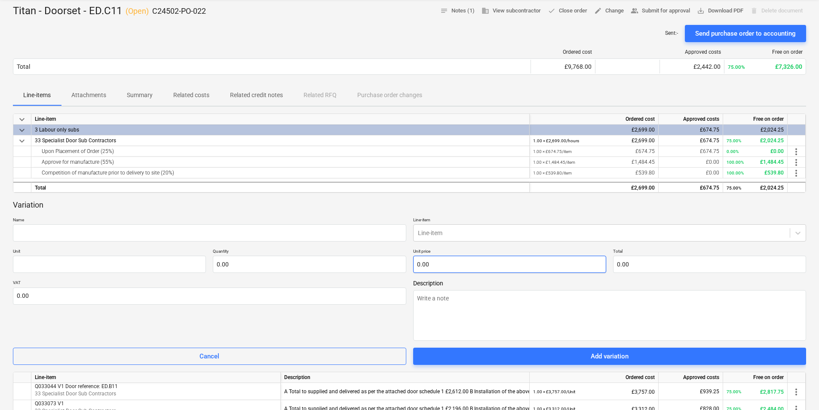
scroll to position [86, 0]
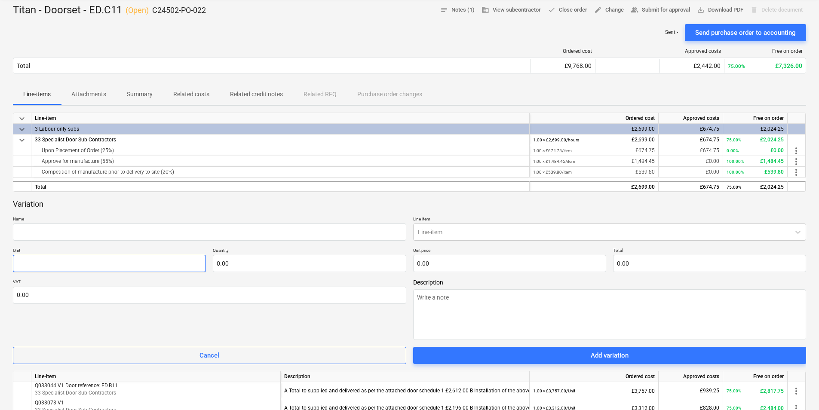
click at [91, 267] on input "text" at bounding box center [109, 263] width 193 height 17
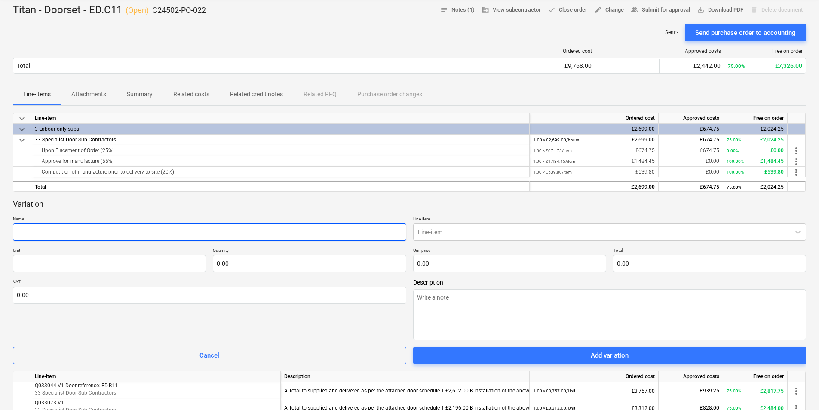
click at [90, 232] on input "text" at bounding box center [210, 232] width 394 height 17
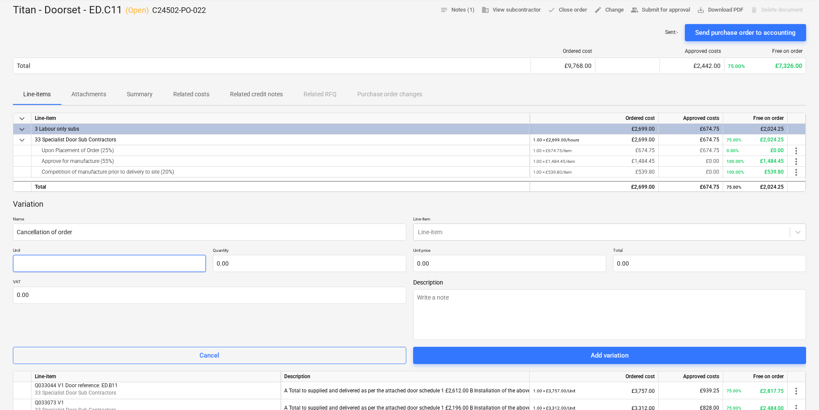
click at [43, 263] on input "text" at bounding box center [109, 263] width 193 height 17
click at [429, 261] on input "text" at bounding box center [509, 263] width 193 height 17
click at [218, 263] on input "1" at bounding box center [309, 263] width 193 height 17
click at [385, 323] on div "VAT 0.00" at bounding box center [210, 309] width 394 height 61
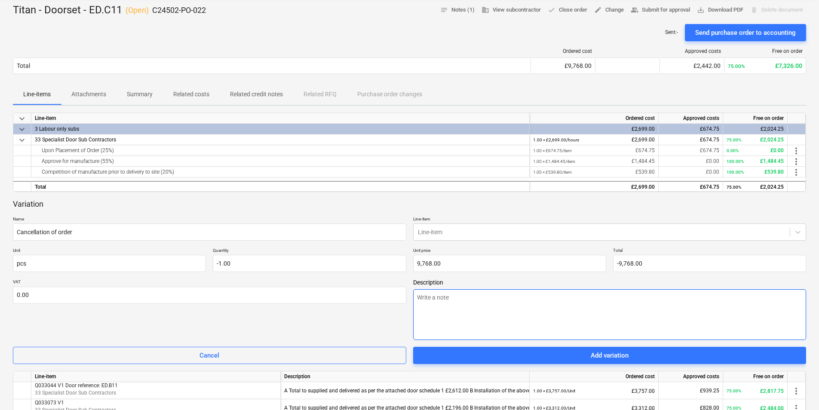
click at [425, 297] on textarea at bounding box center [610, 314] width 394 height 51
click at [542, 299] on textarea "We regrets that we have to cancel this order" at bounding box center [610, 314] width 394 height 51
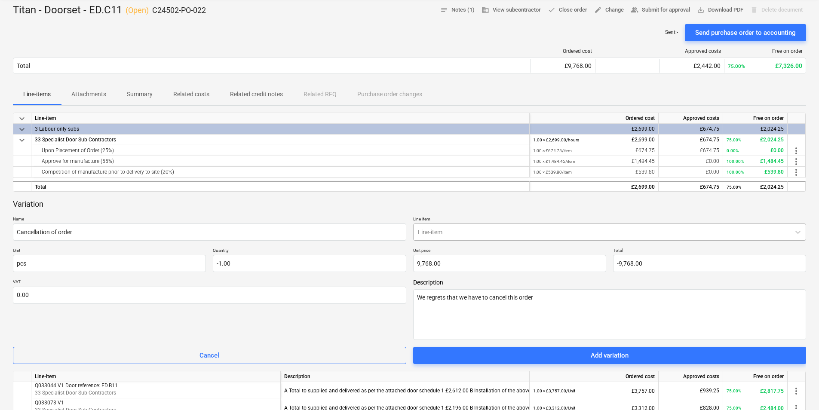
click at [437, 234] on div at bounding box center [602, 232] width 368 height 9
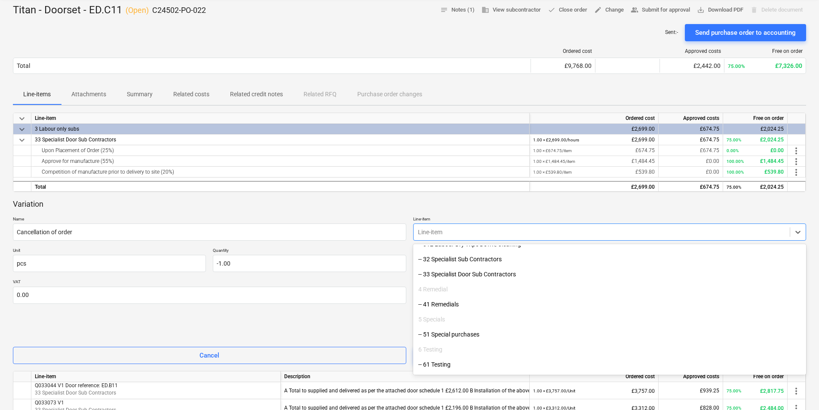
scroll to position [602, 0]
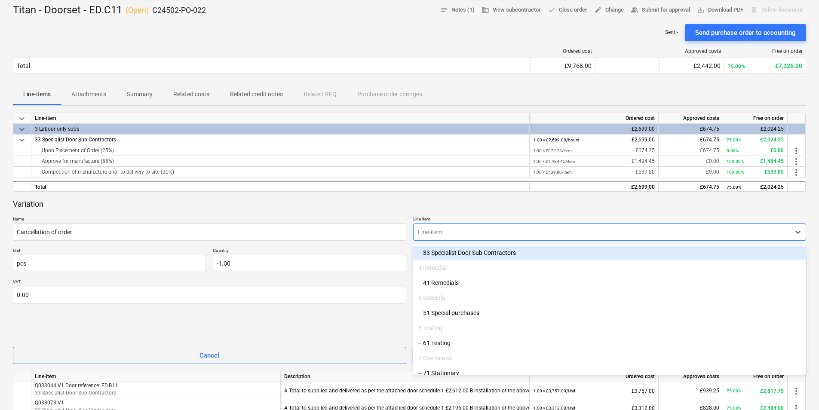
click at [477, 254] on div "-- 33 Specialist Door Sub Contractors" at bounding box center [610, 253] width 394 height 14
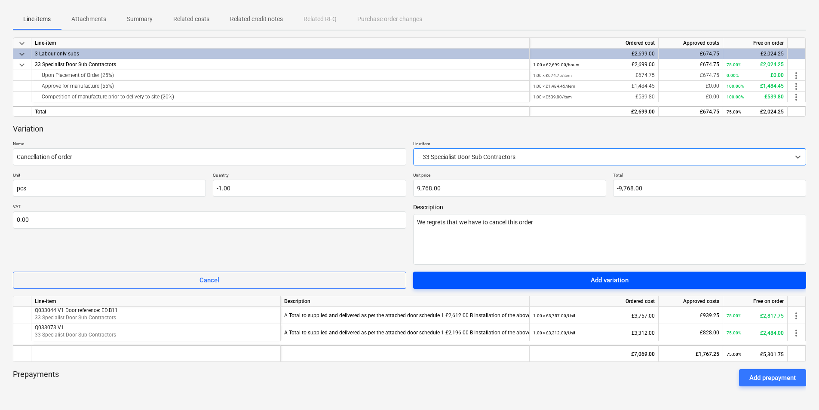
scroll to position [215, 0]
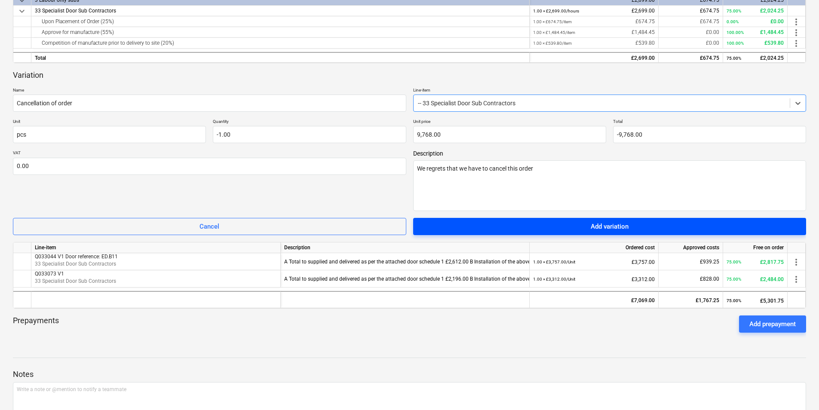
click at [591, 231] on div "Add variation" at bounding box center [610, 226] width 38 height 11
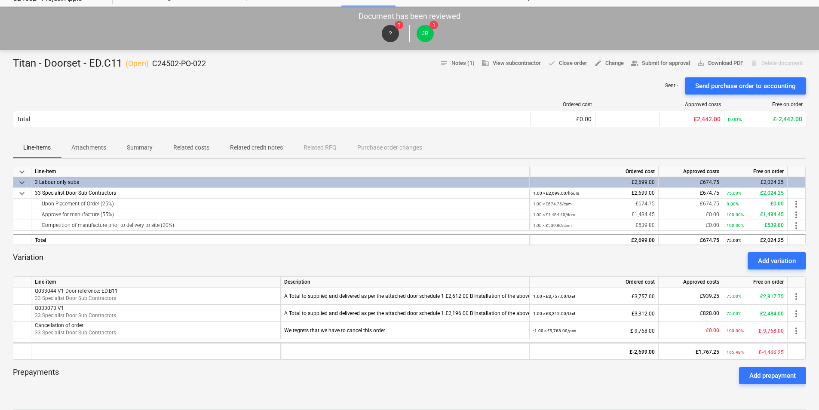
scroll to position [0, 0]
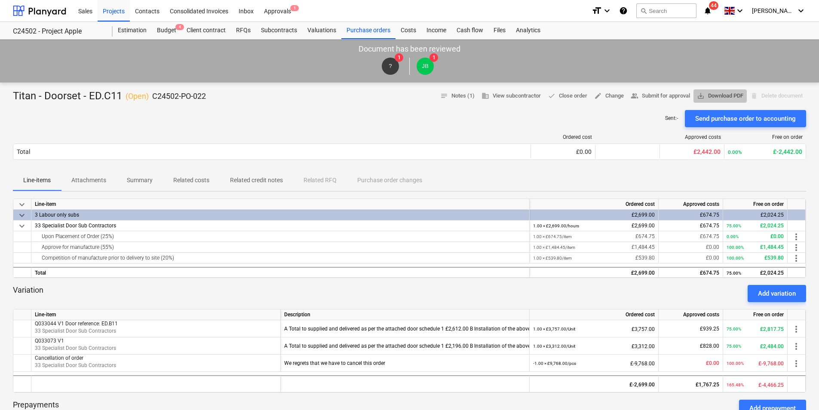
click at [715, 96] on span "save_alt Download PDF" at bounding box center [720, 96] width 46 height 10
